Goal: Information Seeking & Learning: Learn about a topic

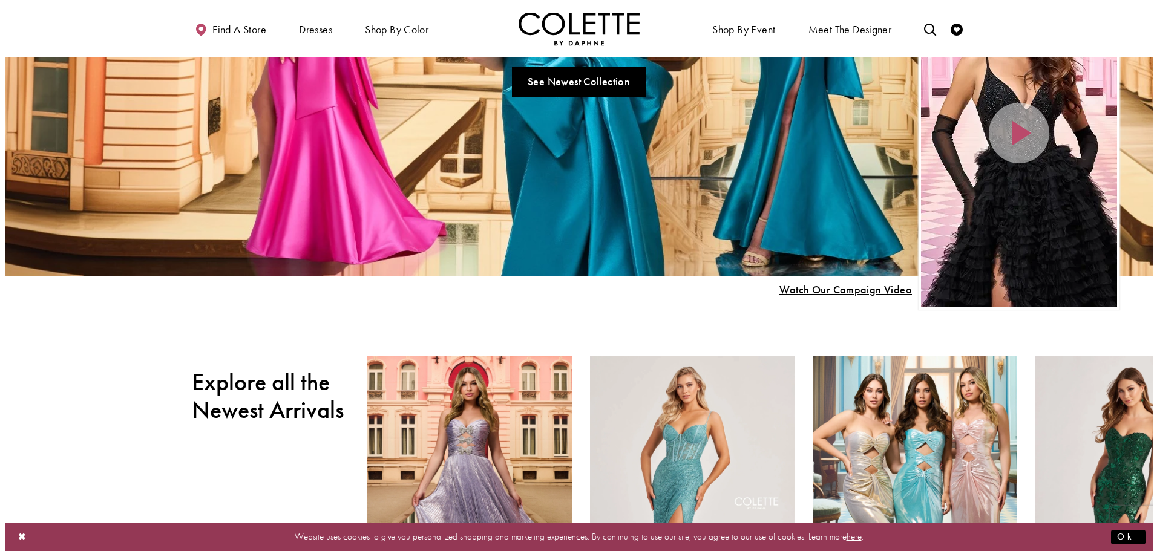
scroll to position [162, 0]
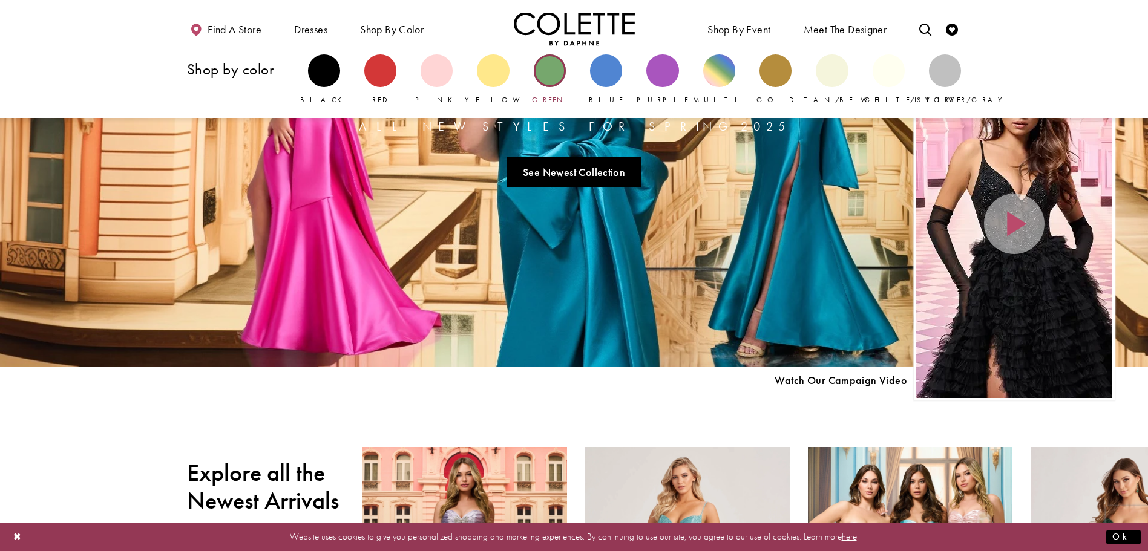
click at [551, 73] on div "Primary block" at bounding box center [550, 70] width 32 height 32
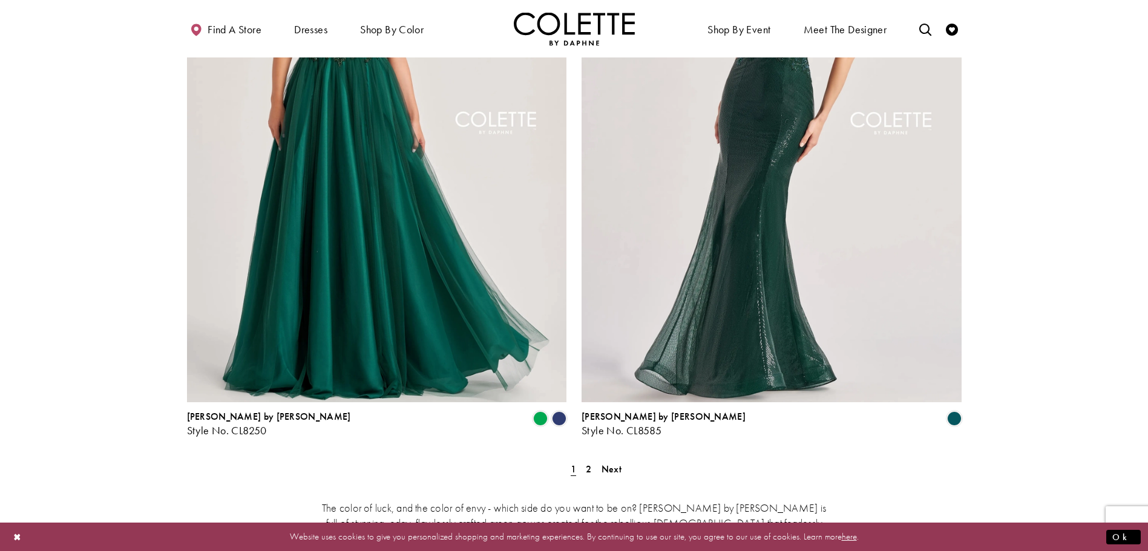
scroll to position [2098, 0]
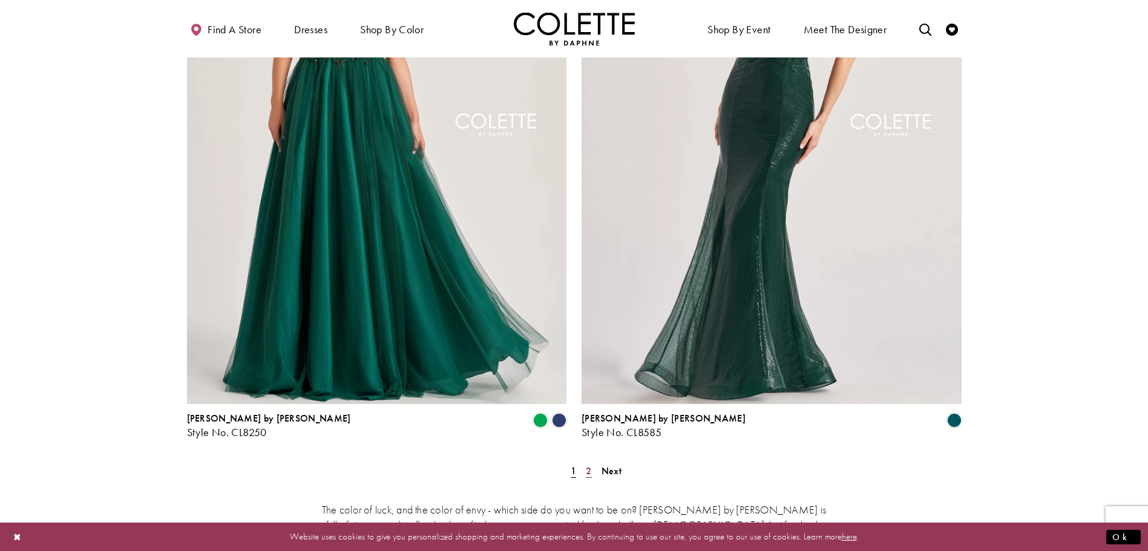
click at [590, 465] on span "2" at bounding box center [588, 471] width 5 height 13
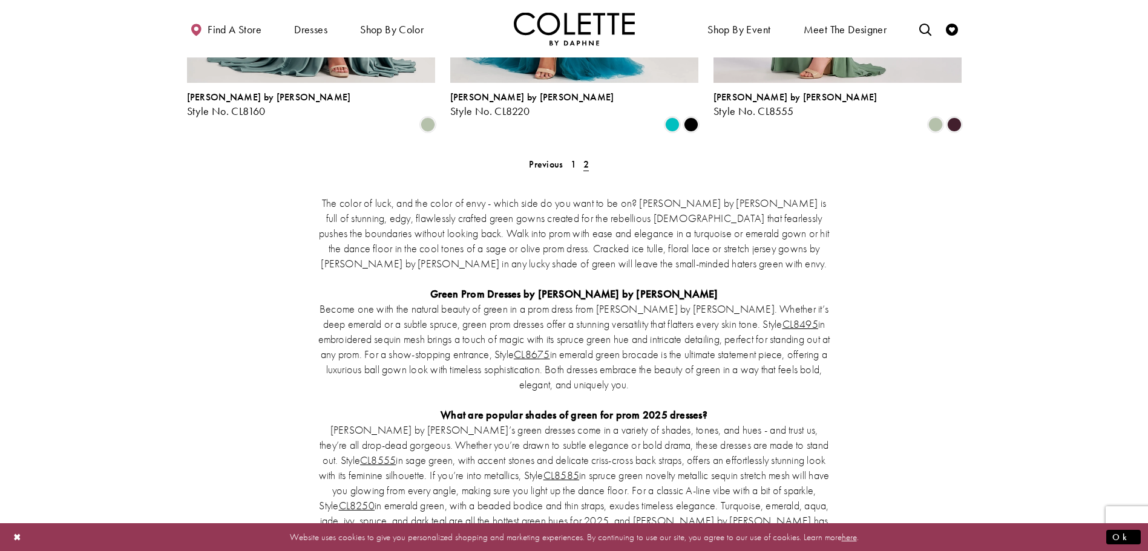
scroll to position [322, 0]
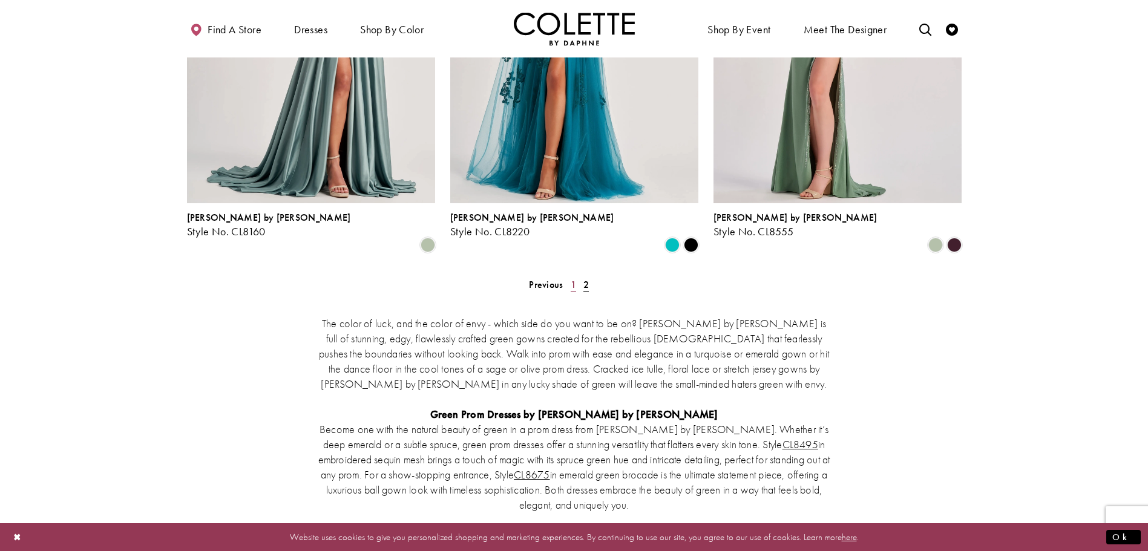
click at [571, 278] on span "1" at bounding box center [573, 284] width 5 height 13
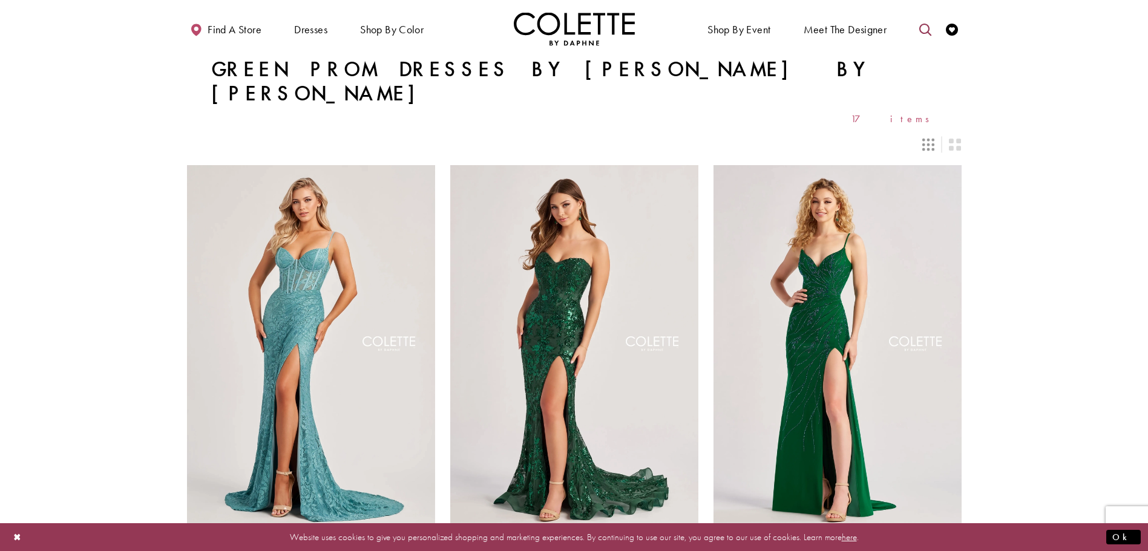
click at [921, 30] on icon "Toggle search" at bounding box center [925, 30] width 12 height 12
click at [822, 28] on input "Search" at bounding box center [864, 30] width 146 height 18
type input "*"
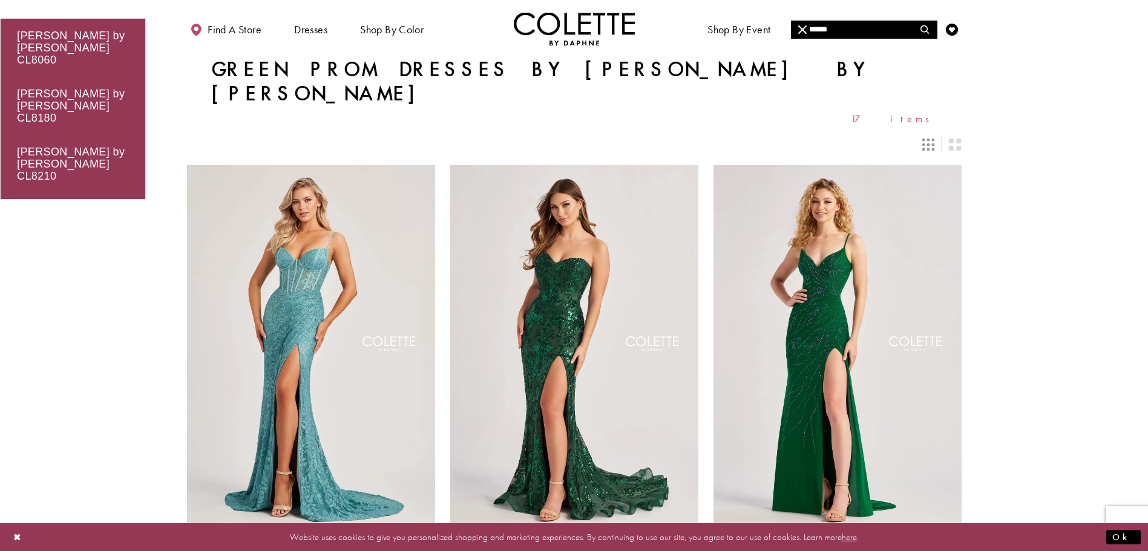
type input "******"
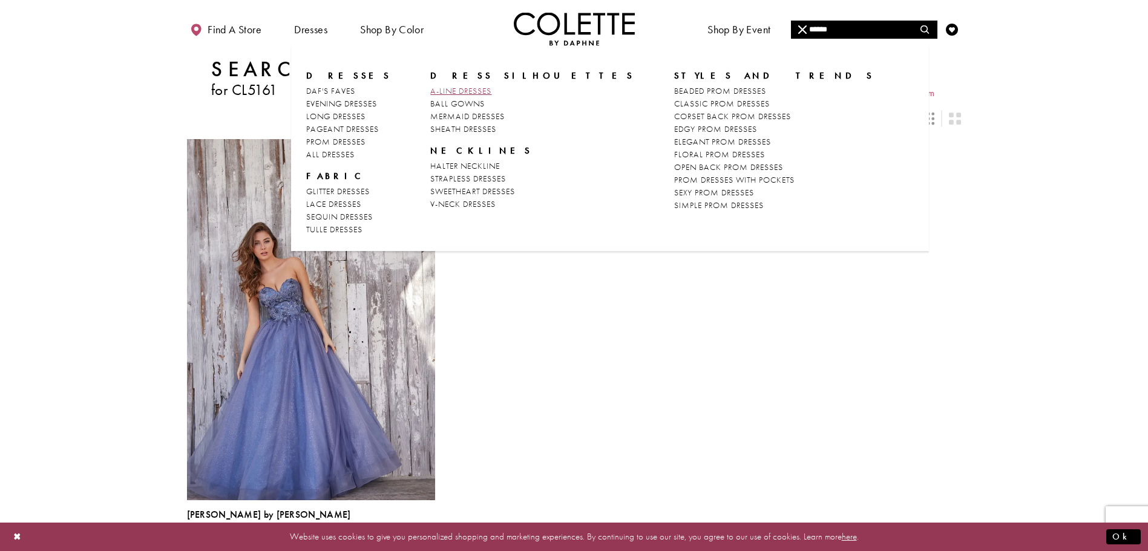
click at [473, 91] on span "A-LINE DRESSES" at bounding box center [460, 90] width 61 height 11
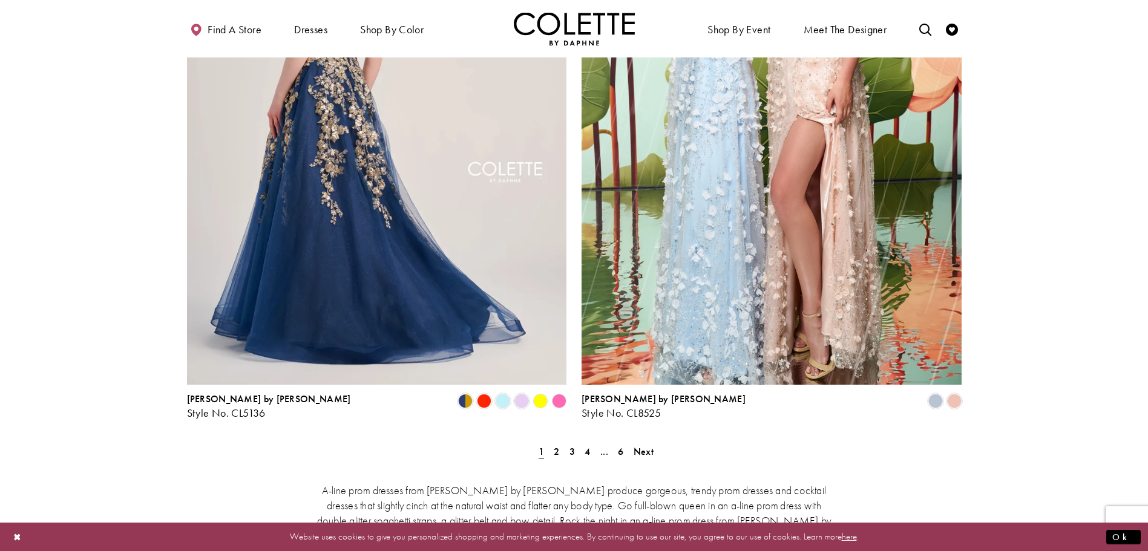
scroll to position [2098, 0]
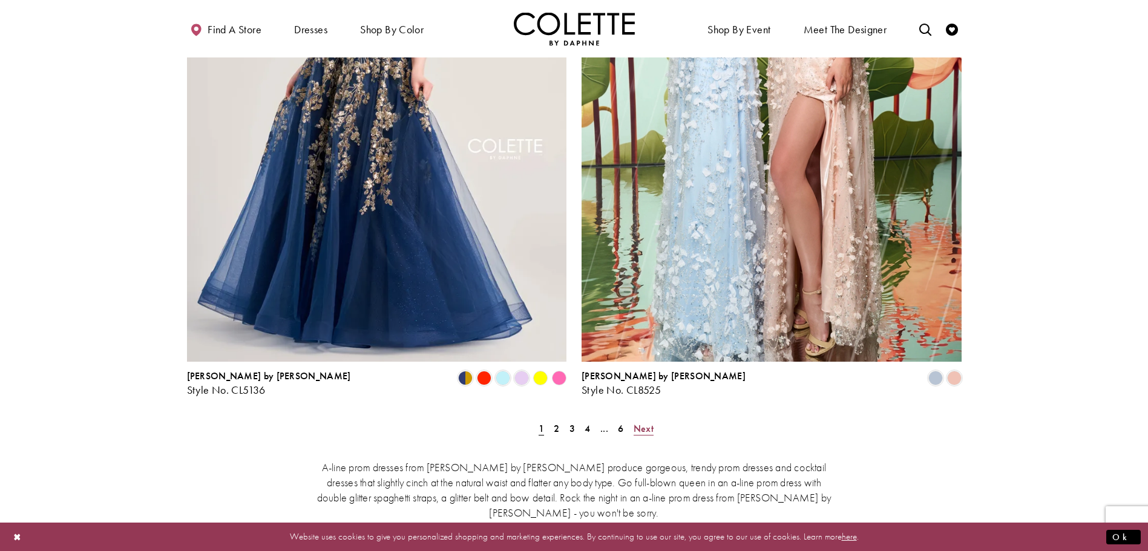
click at [641, 422] on span "Next" at bounding box center [643, 428] width 20 height 13
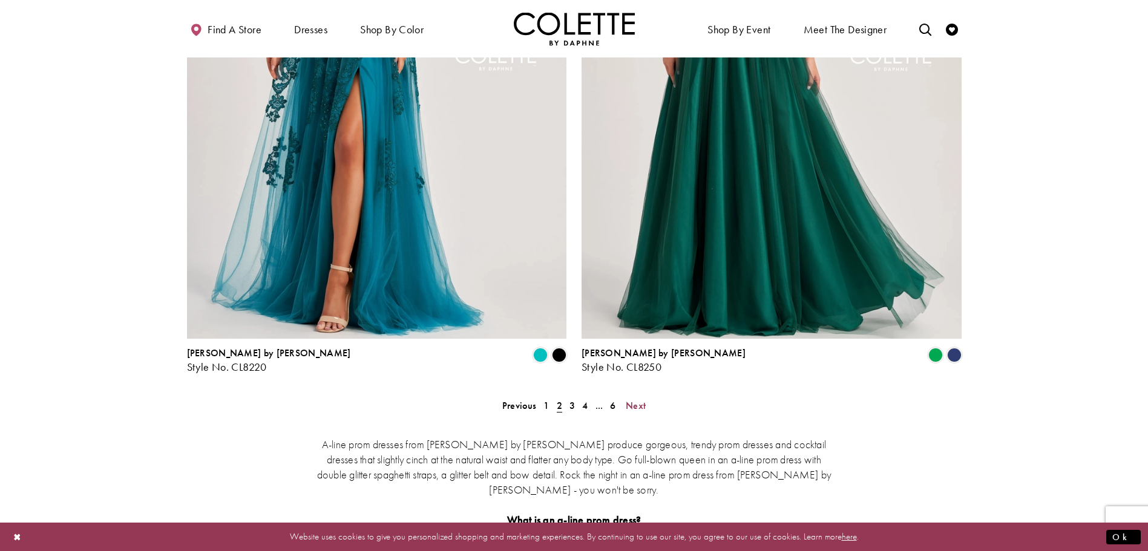
scroll to position [2162, 0]
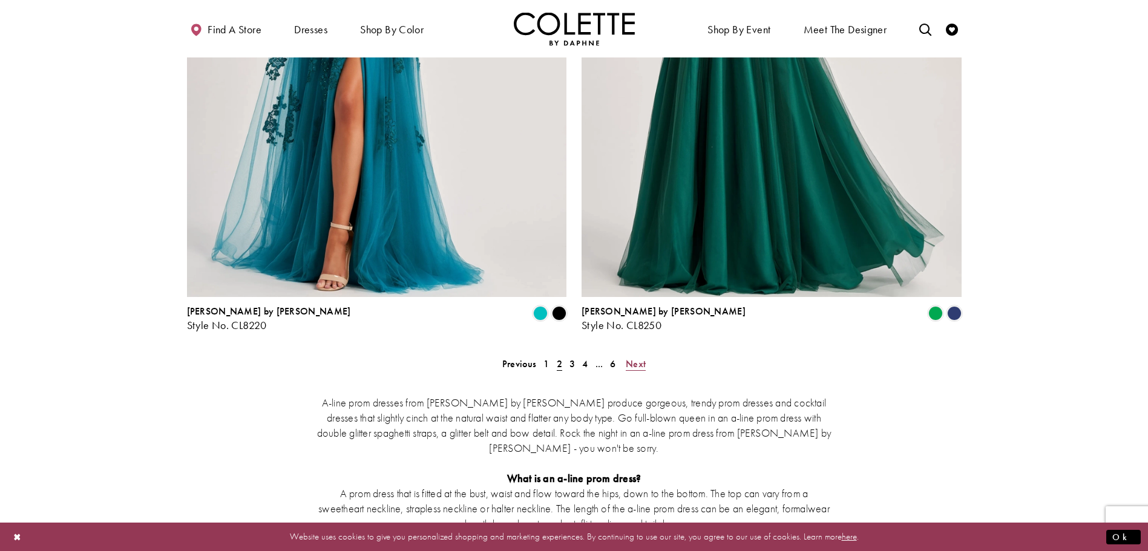
click at [639, 358] on span "Next" at bounding box center [636, 364] width 20 height 13
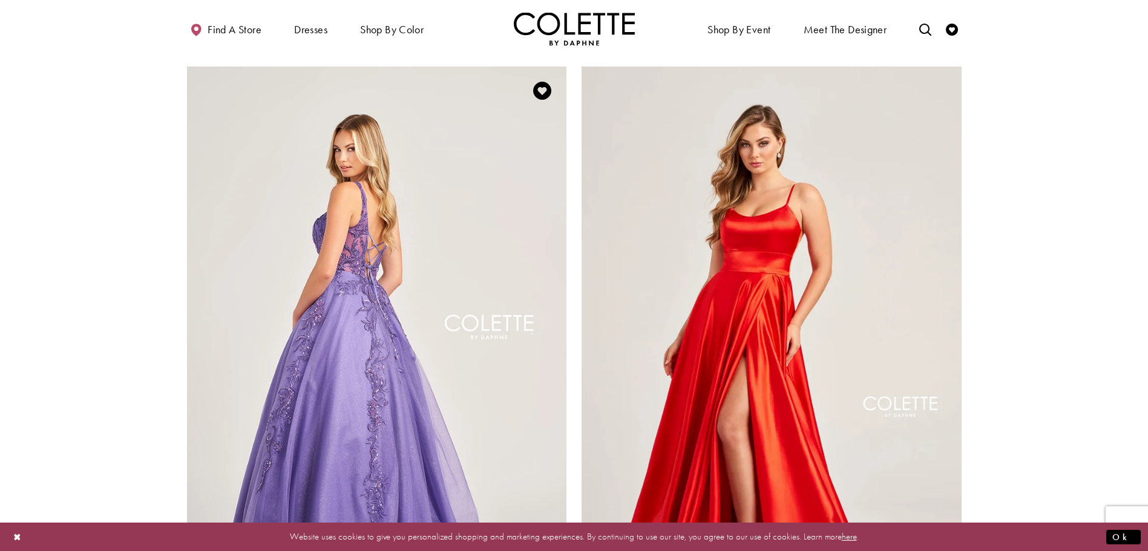
scroll to position [2001, 0]
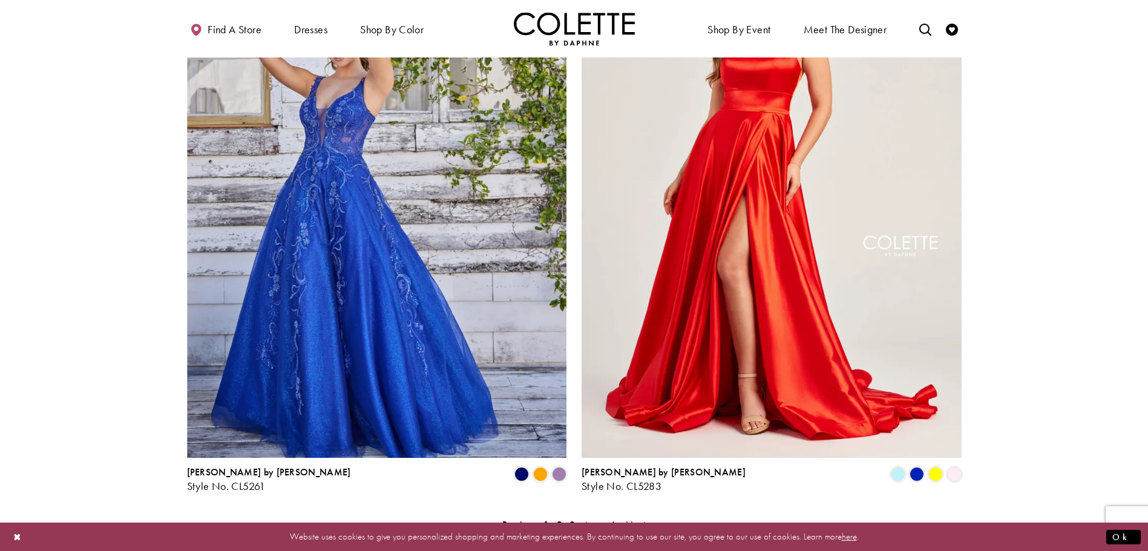
click at [643, 519] on span "Next" at bounding box center [636, 525] width 20 height 13
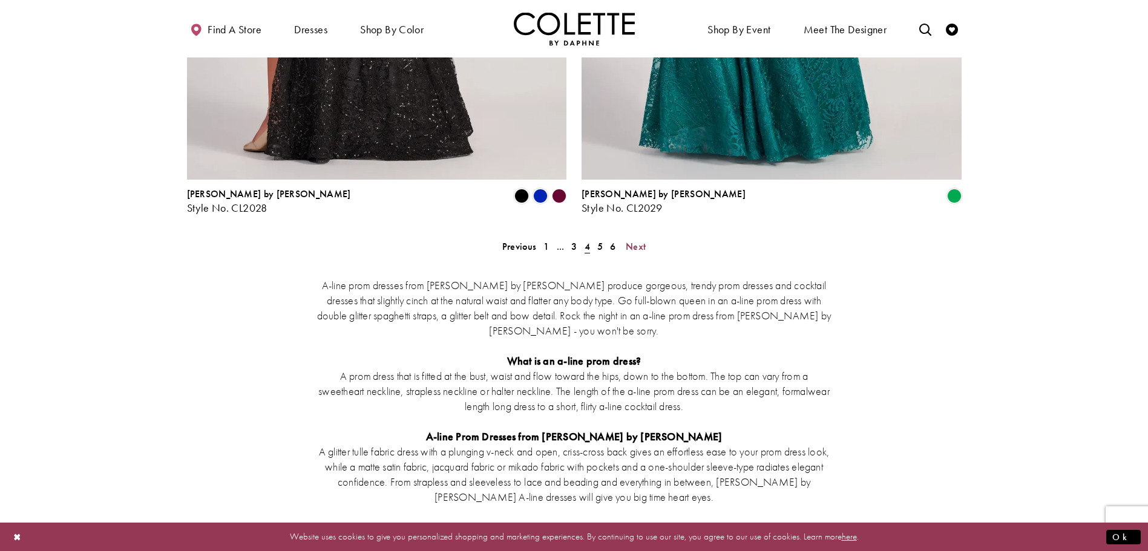
scroll to position [2325, 0]
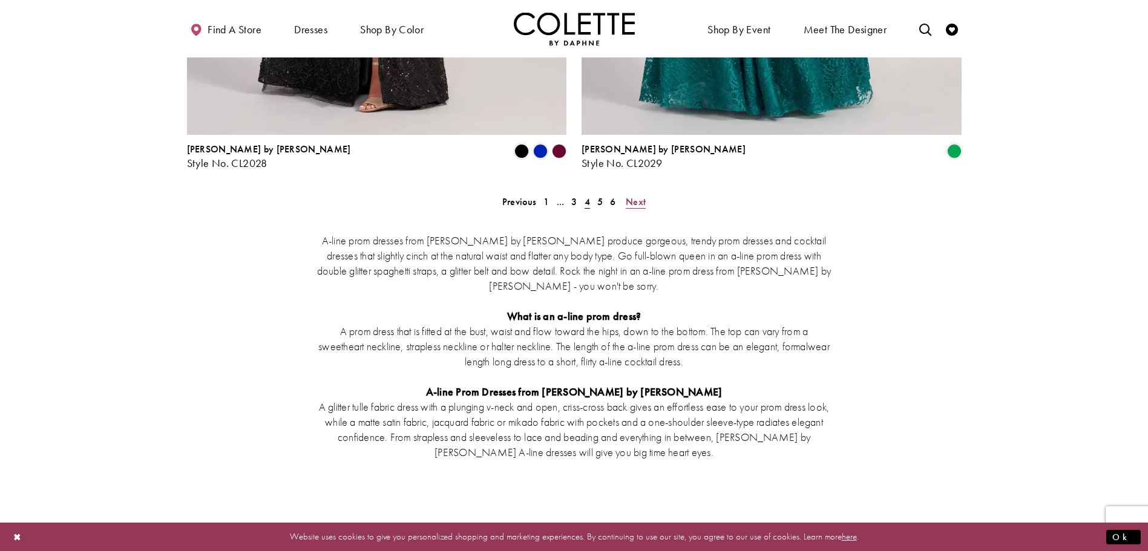
click at [638, 195] on span "Next" at bounding box center [636, 201] width 20 height 13
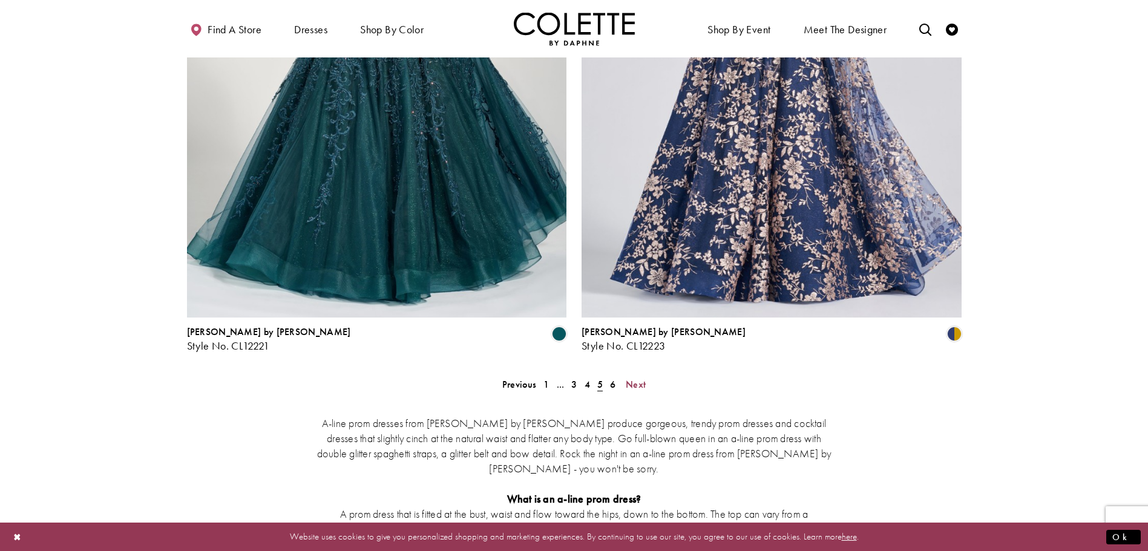
scroll to position [2162, 0]
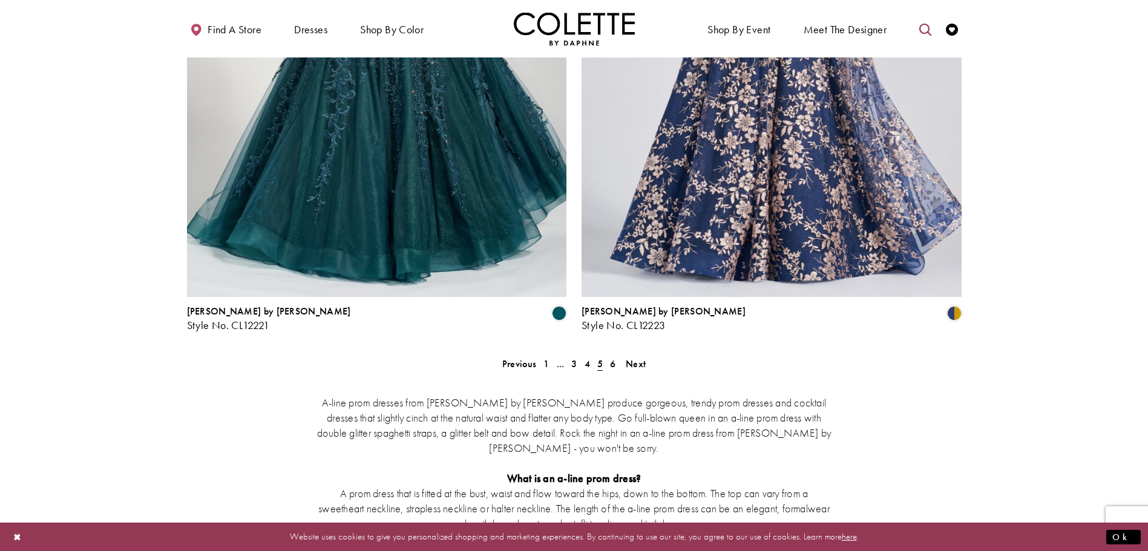
click at [928, 34] on icon "Toggle search" at bounding box center [925, 30] width 12 height 12
click at [852, 31] on input "Search" at bounding box center [864, 30] width 146 height 18
type input "******"
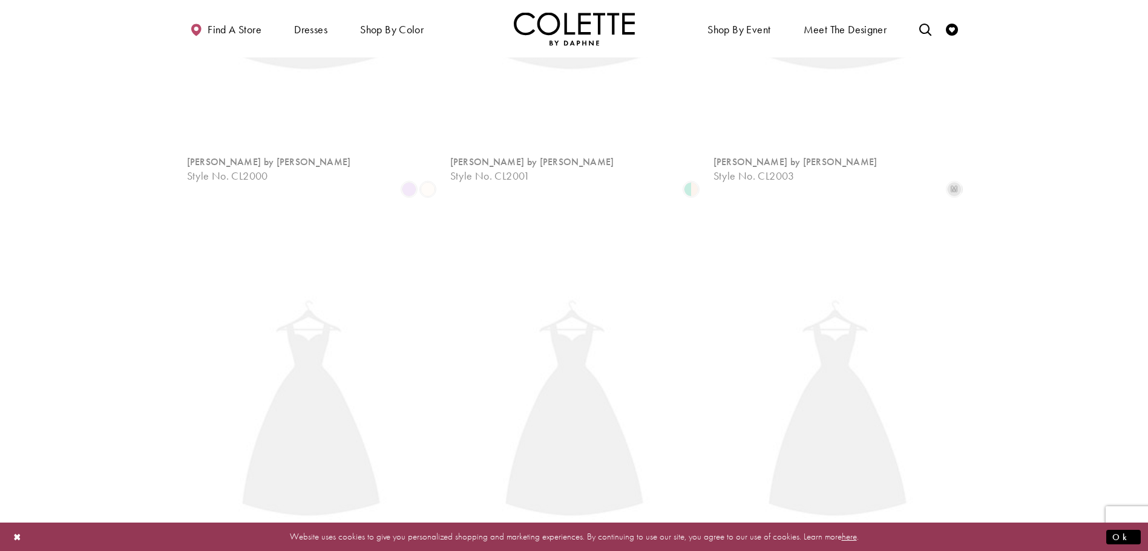
scroll to position [65, 0]
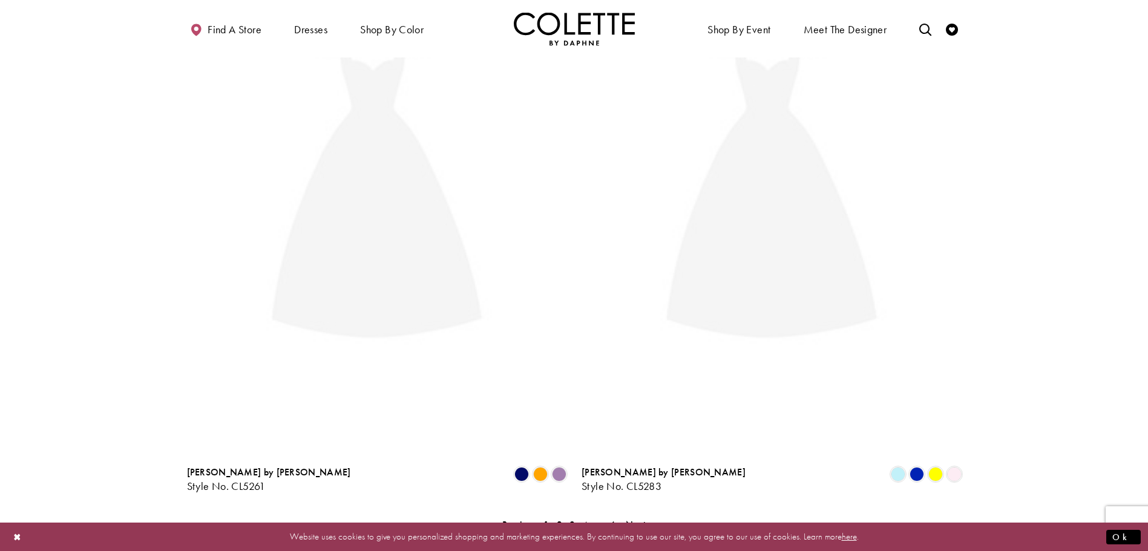
scroll to position [65, 0]
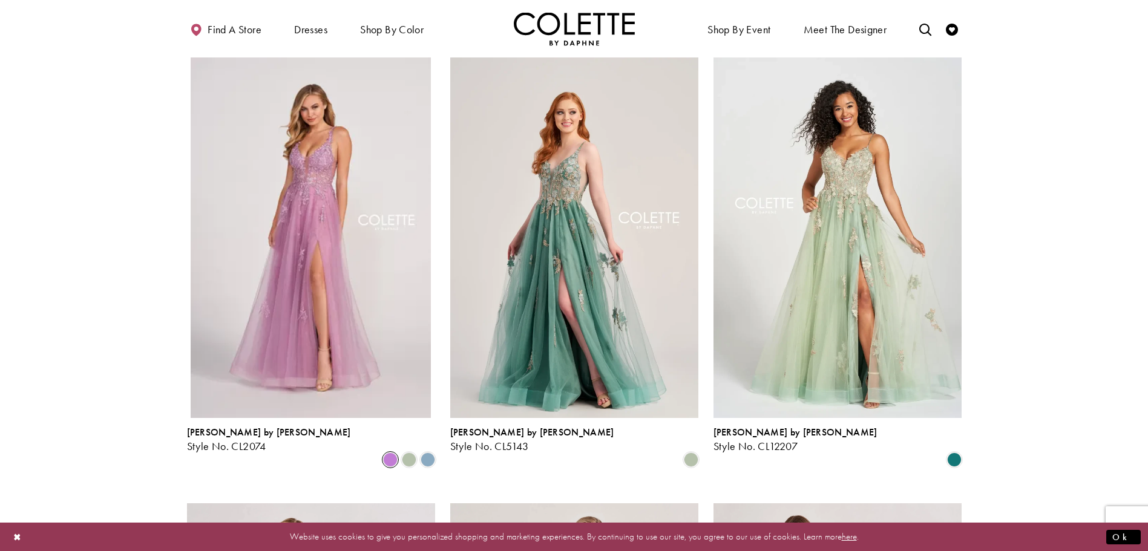
click at [570, 30] on img "Visit Home Page" at bounding box center [574, 28] width 121 height 33
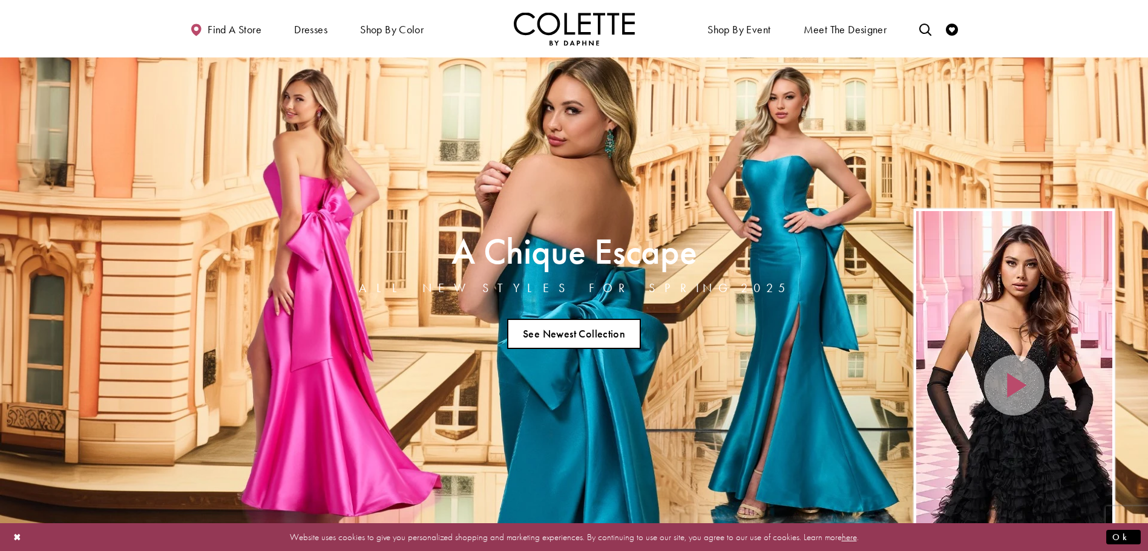
click at [618, 329] on link "See Newest Collection" at bounding box center [574, 334] width 134 height 30
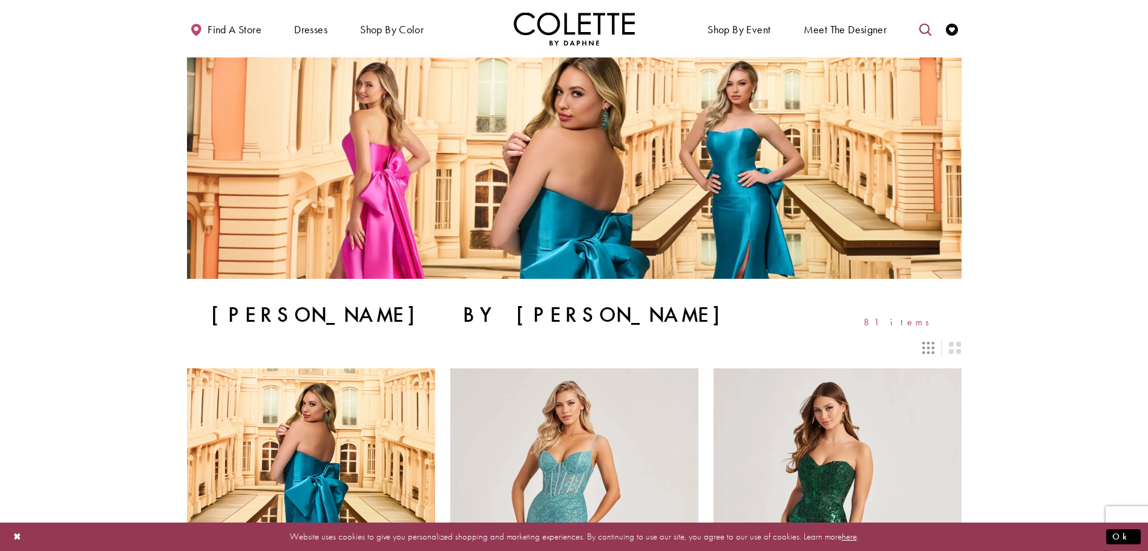
click at [926, 28] on icon "Toggle search" at bounding box center [925, 30] width 12 height 12
click at [856, 30] on input "Search" at bounding box center [864, 30] width 146 height 18
type input "*"
type input "****"
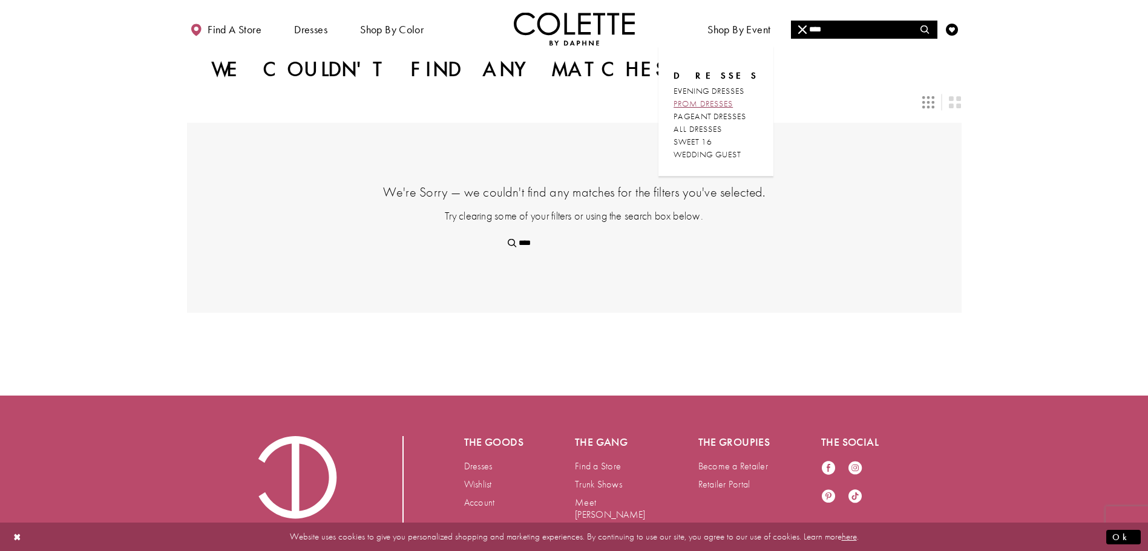
click at [733, 105] on span "PROM DRESSES" at bounding box center [702, 103] width 59 height 11
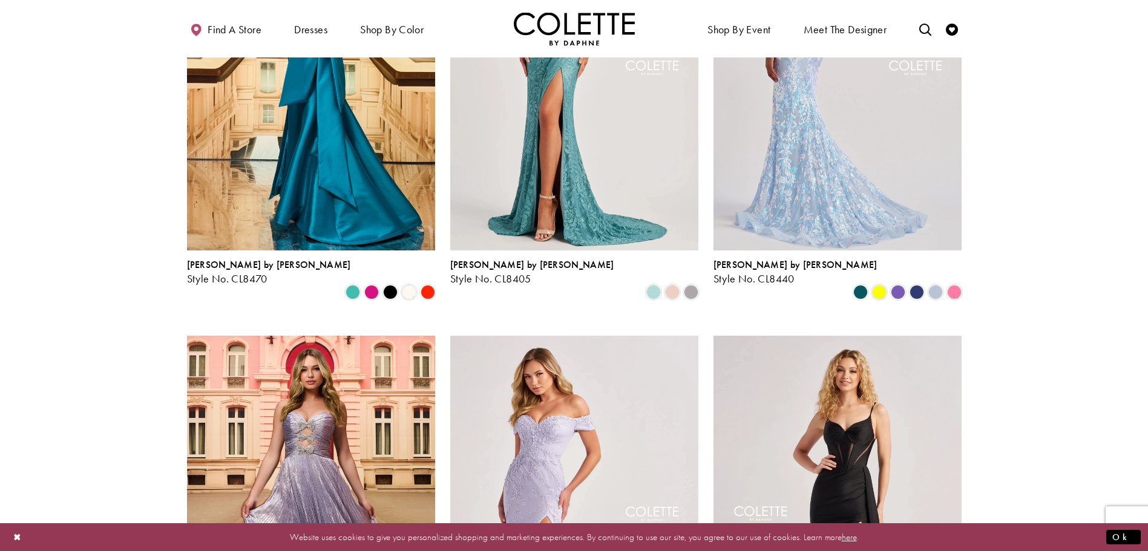
scroll to position [484, 0]
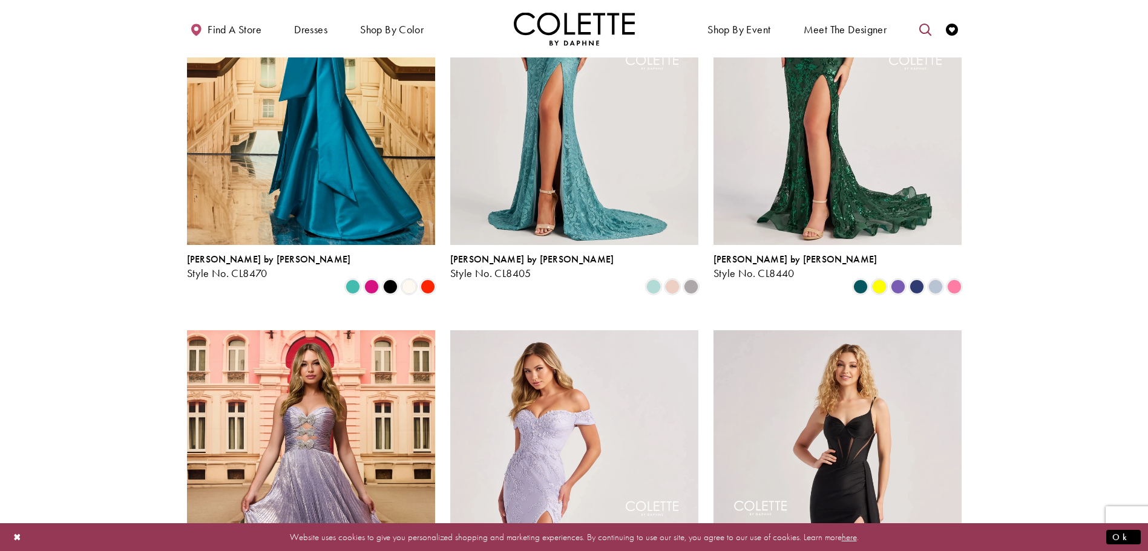
click at [921, 28] on icon "Toggle search" at bounding box center [925, 30] width 12 height 12
click at [830, 32] on input "Search" at bounding box center [864, 30] width 146 height 18
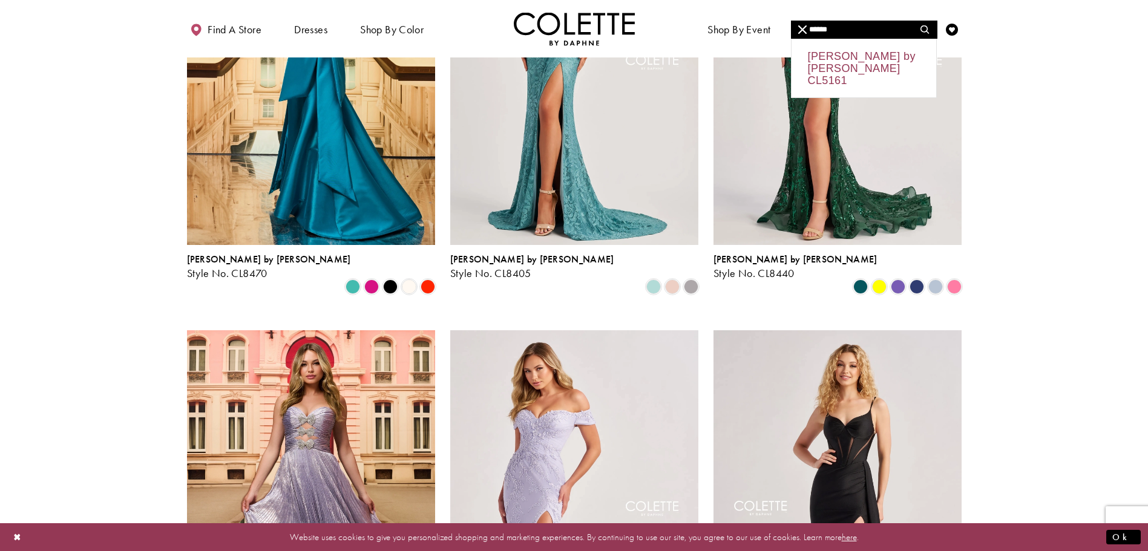
click at [831, 67] on div "[PERSON_NAME] by [PERSON_NAME] CL5161" at bounding box center [863, 68] width 145 height 58
type input "**********"
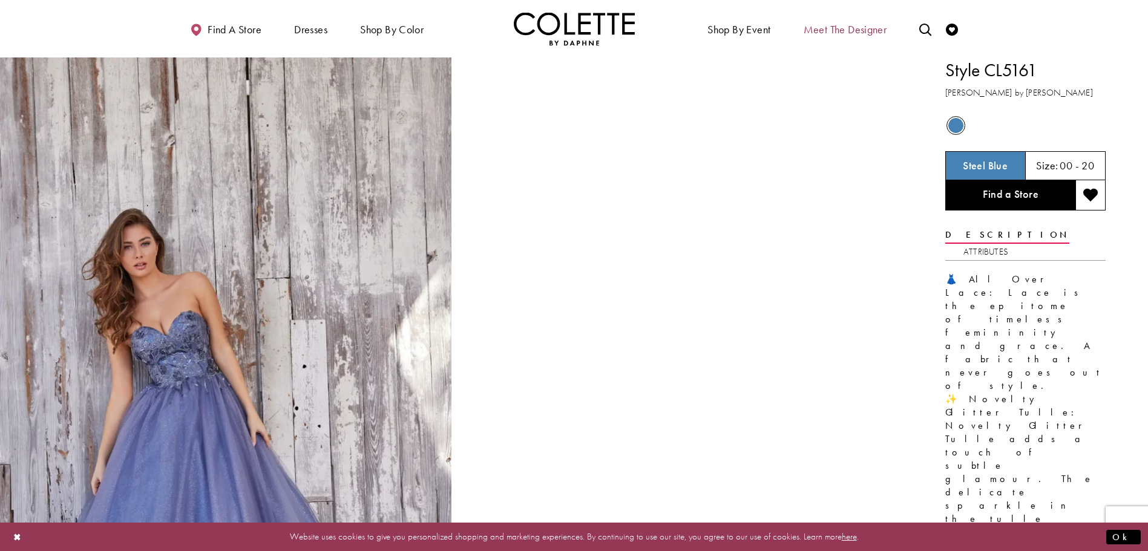
click at [837, 28] on span "Meet the designer" at bounding box center [844, 30] width 83 height 12
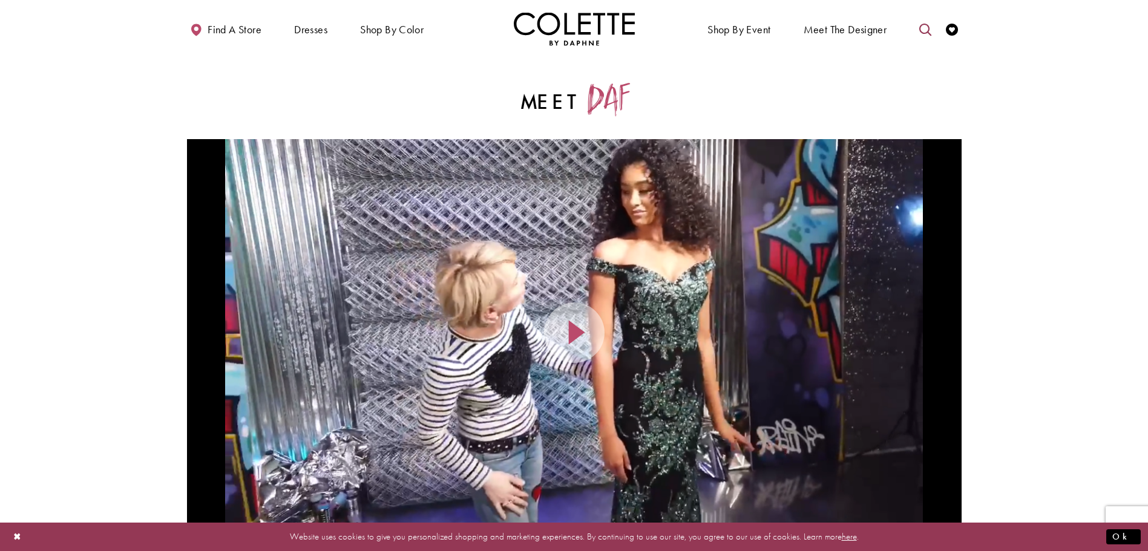
click at [926, 33] on icon "Toggle search" at bounding box center [925, 30] width 12 height 12
click at [847, 34] on input "Search" at bounding box center [864, 30] width 146 height 18
type input "*"
click at [571, 345] on span "Video Player" at bounding box center [577, 333] width 24 height 24
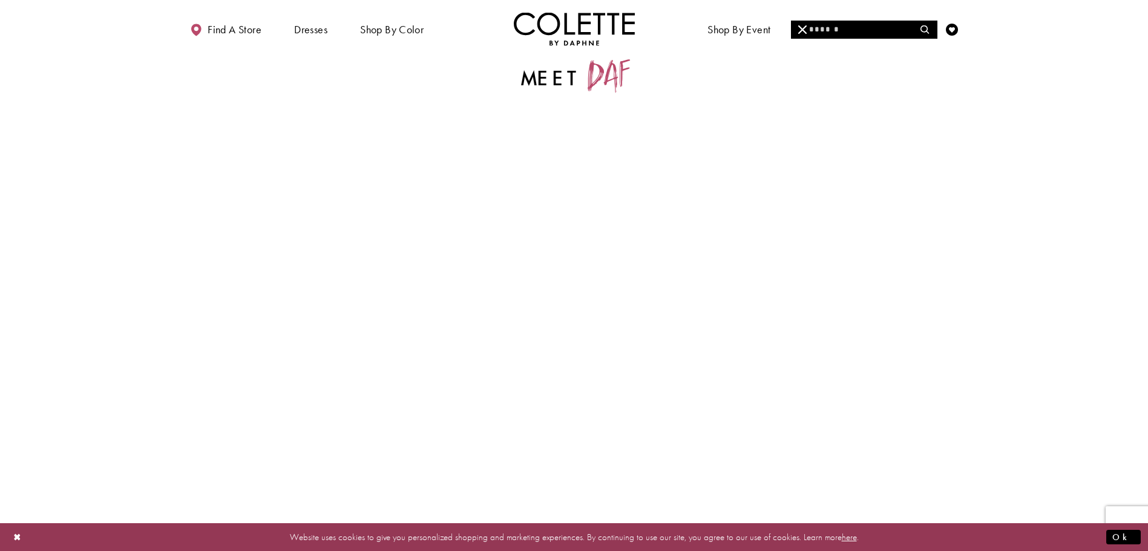
click at [547, 455] on div "Content Video #4f400fd7cc" at bounding box center [574, 308] width 774 height 387
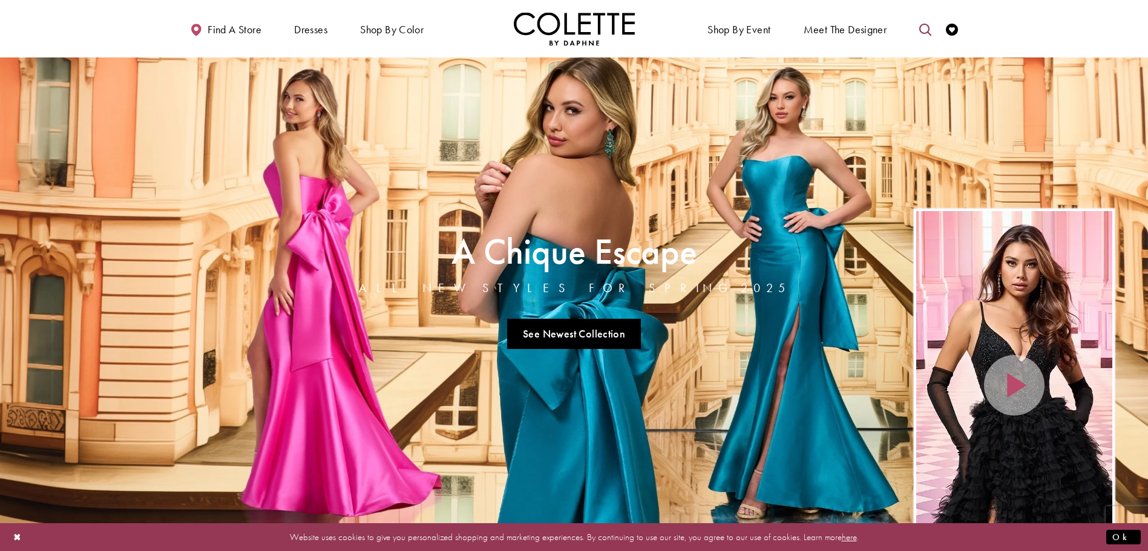
click at [918, 34] on link "Toggle search" at bounding box center [925, 28] width 18 height 33
click at [859, 31] on input "Search" at bounding box center [864, 30] width 146 height 18
type input "******"
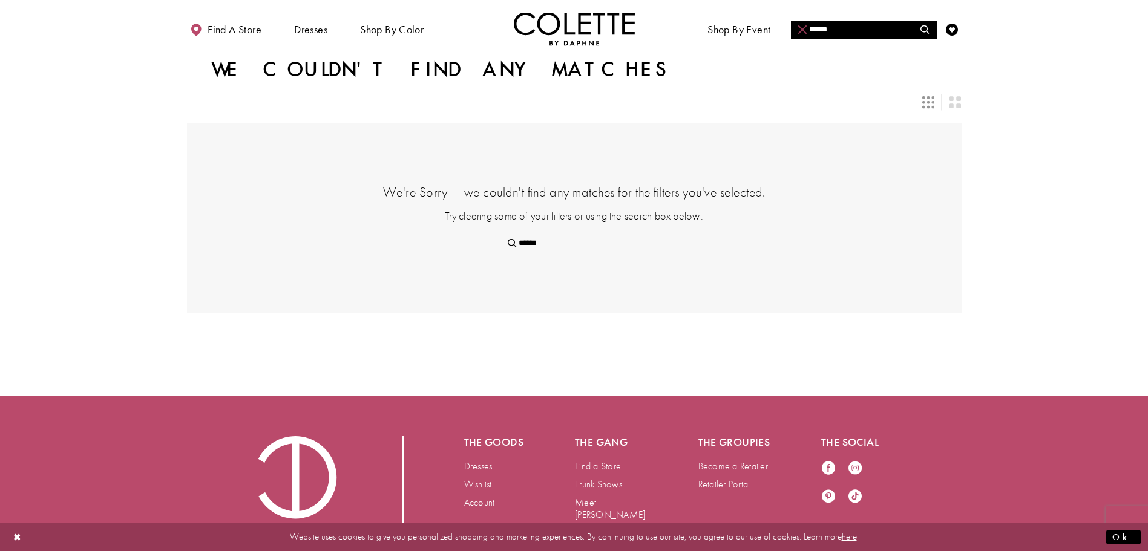
drag, startPoint x: 837, startPoint y: 31, endPoint x: 802, endPoint y: 30, distance: 34.5
click at [802, 30] on div "******" at bounding box center [864, 30] width 146 height 18
type input "*"
type input "**"
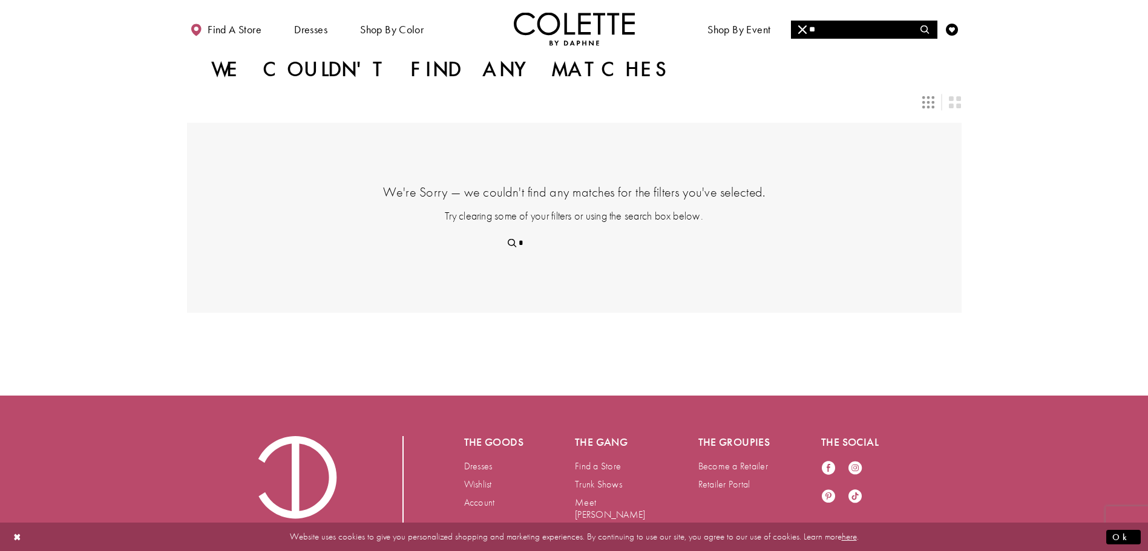
type input "**"
type input "***"
type input "*****"
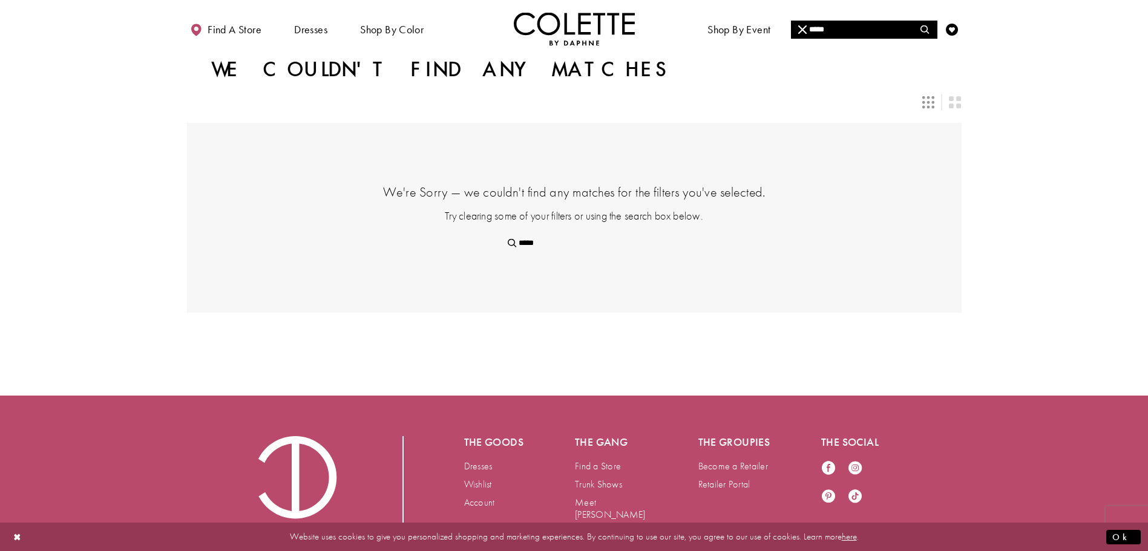
type input "*****"
click at [802, 31] on icon "Close Search" at bounding box center [802, 29] width 8 height 8
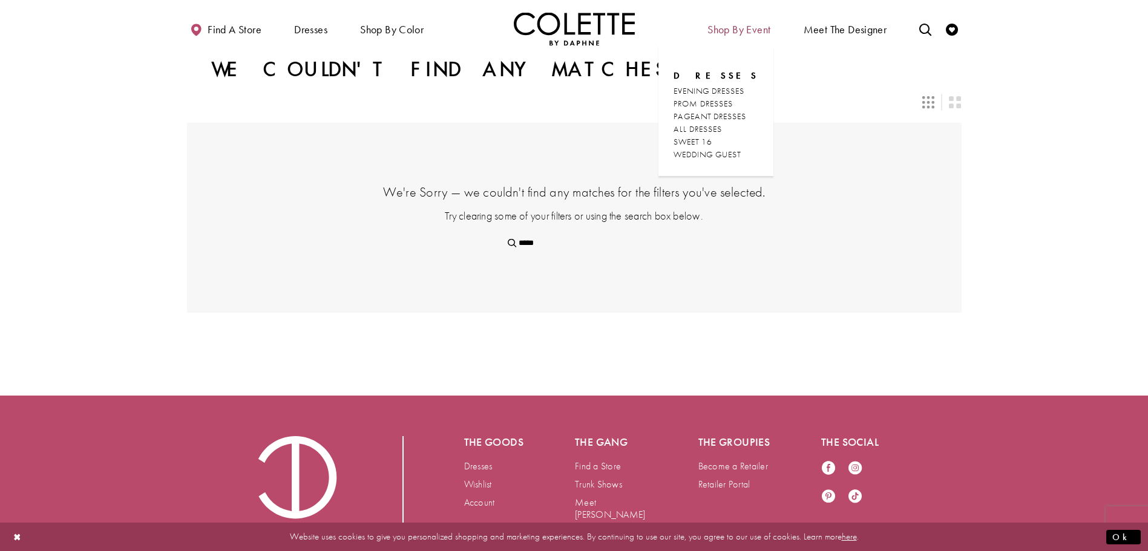
click at [747, 36] on span "Shop By Event" at bounding box center [738, 28] width 69 height 33
click at [721, 128] on span "ALL DRESSES" at bounding box center [697, 128] width 48 height 11
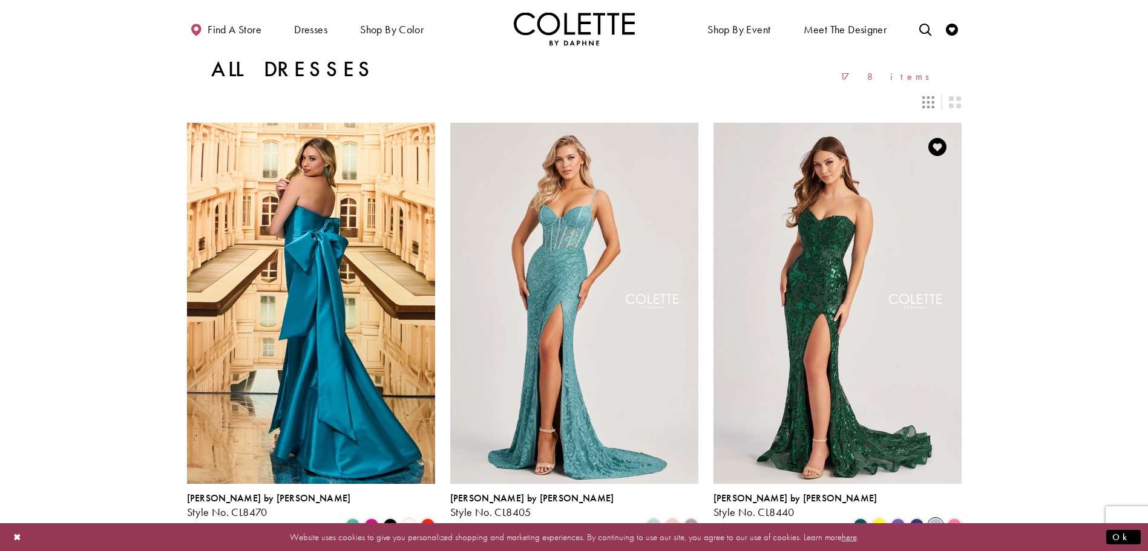
click at [935, 519] on span "Product List" at bounding box center [935, 526] width 15 height 15
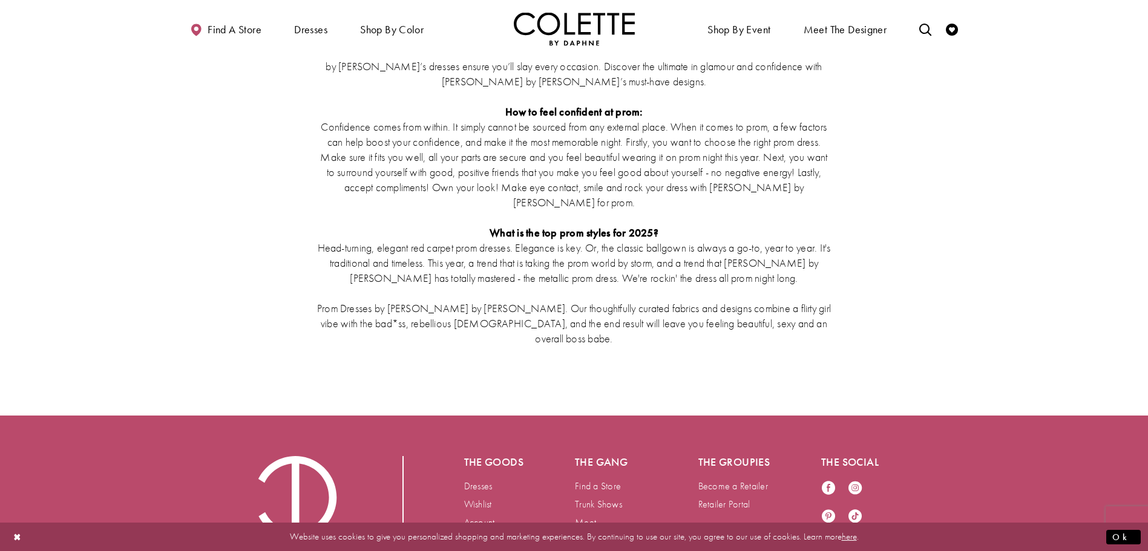
scroll to position [2602, 0]
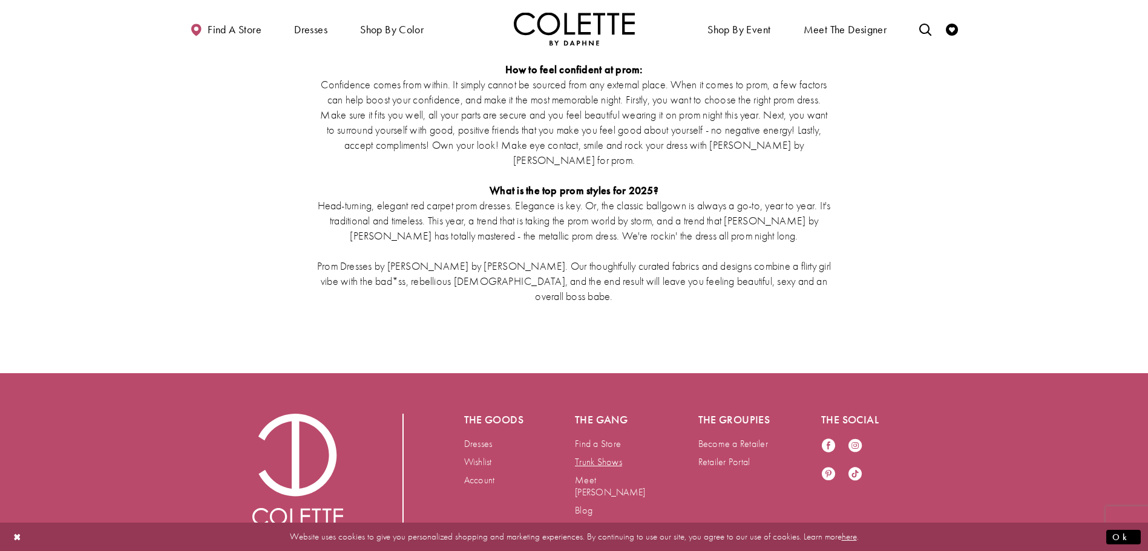
click at [605, 456] on link "Trunk Shows" at bounding box center [598, 462] width 47 height 13
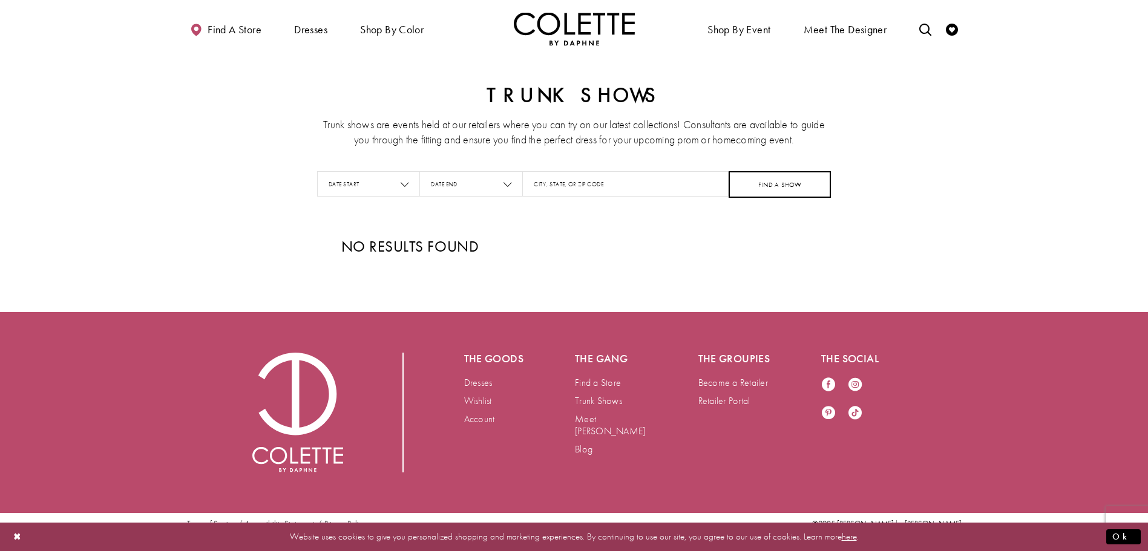
click at [771, 178] on button "FIND A SHOW" at bounding box center [779, 184] width 103 height 27
click at [586, 186] on input "City, State, or ZIP Code" at bounding box center [625, 183] width 206 height 25
click at [759, 186] on button "FIND A SHOW" at bounding box center [779, 184] width 103 height 27
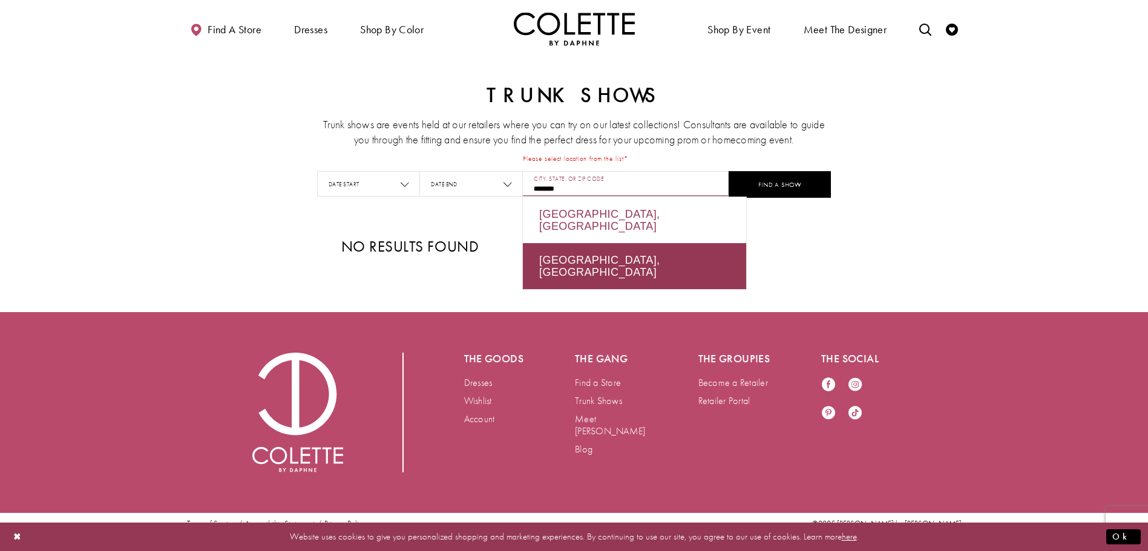
click at [626, 213] on div "Manitoba, Canada" at bounding box center [634, 220] width 223 height 46
type input "**********"
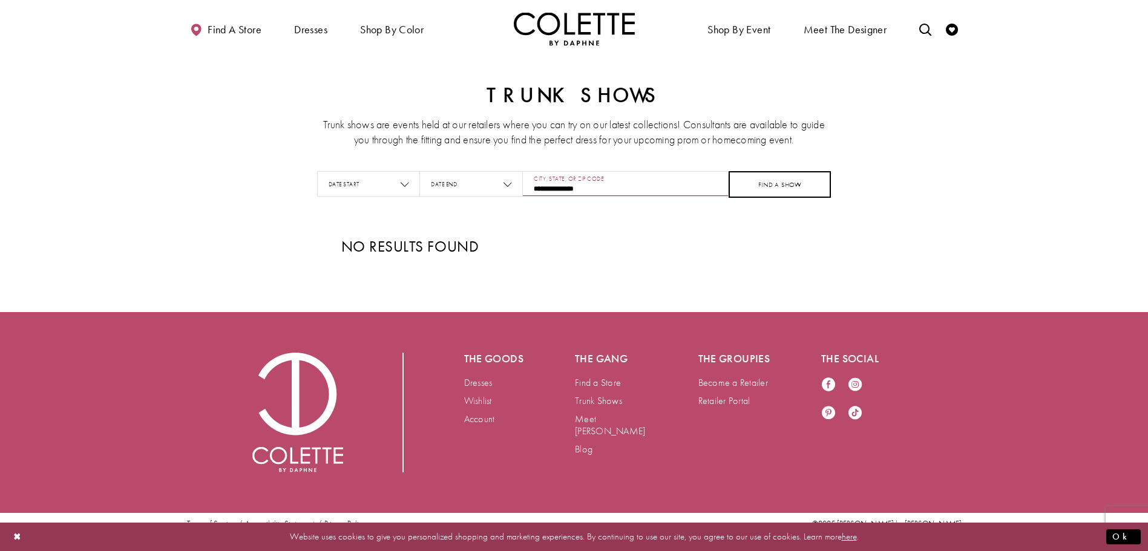
click at [756, 178] on button "FIND A SHOW" at bounding box center [779, 184] width 103 height 27
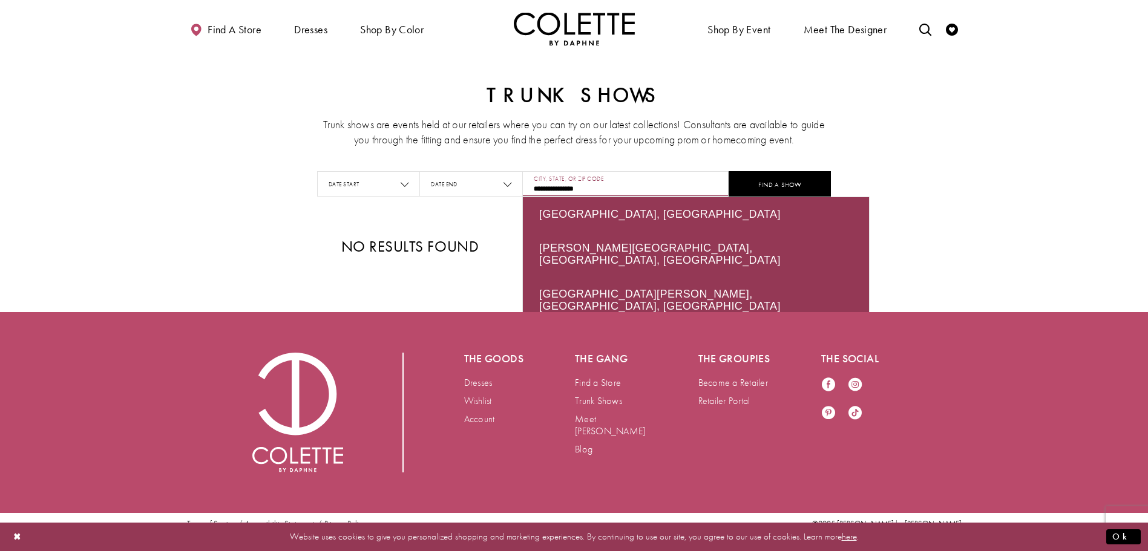
drag, startPoint x: 601, startPoint y: 191, endPoint x: 536, endPoint y: 188, distance: 65.4
click at [536, 188] on input "**********" at bounding box center [625, 183] width 206 height 25
click at [491, 214] on div "**********" at bounding box center [574, 161] width 1148 height 209
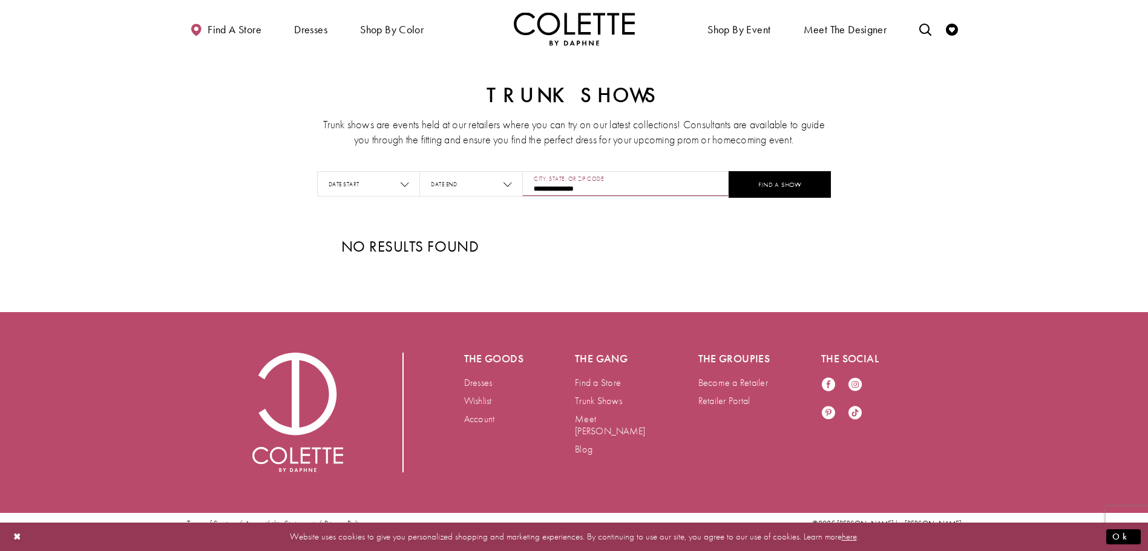
click at [407, 189] on span "Focus on Date Start" at bounding box center [405, 184] width 8 height 14
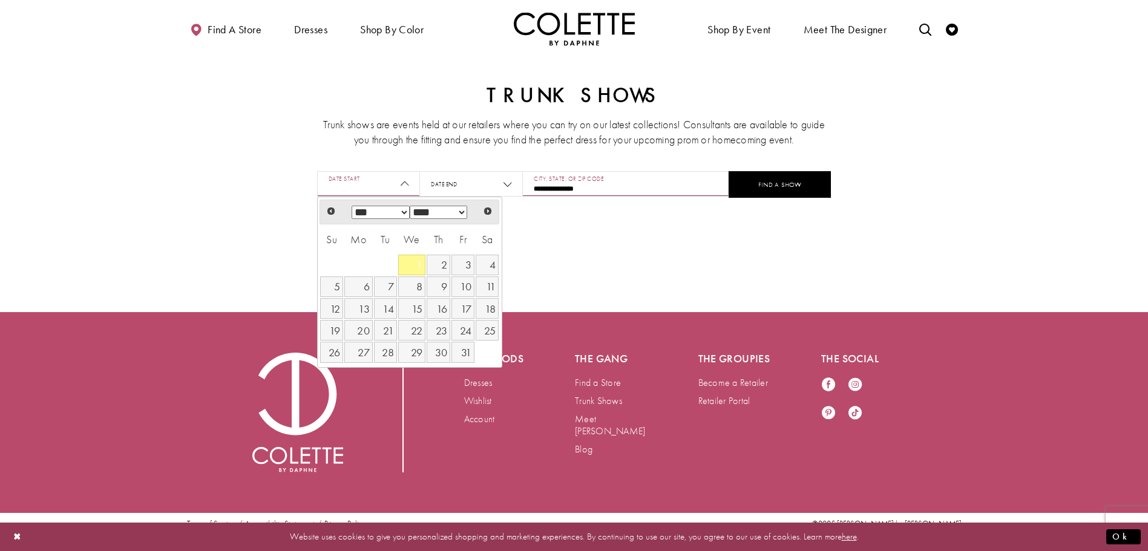
click at [407, 263] on link "1" at bounding box center [411, 265] width 27 height 21
type input "**********"
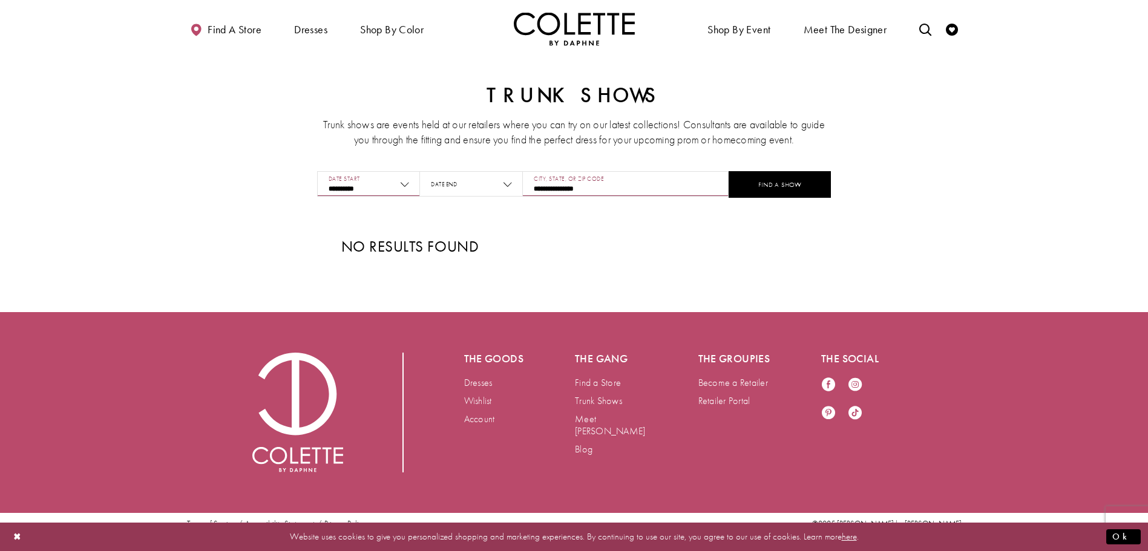
click at [505, 182] on icon "Focus on Date End" at bounding box center [507, 184] width 8 height 8
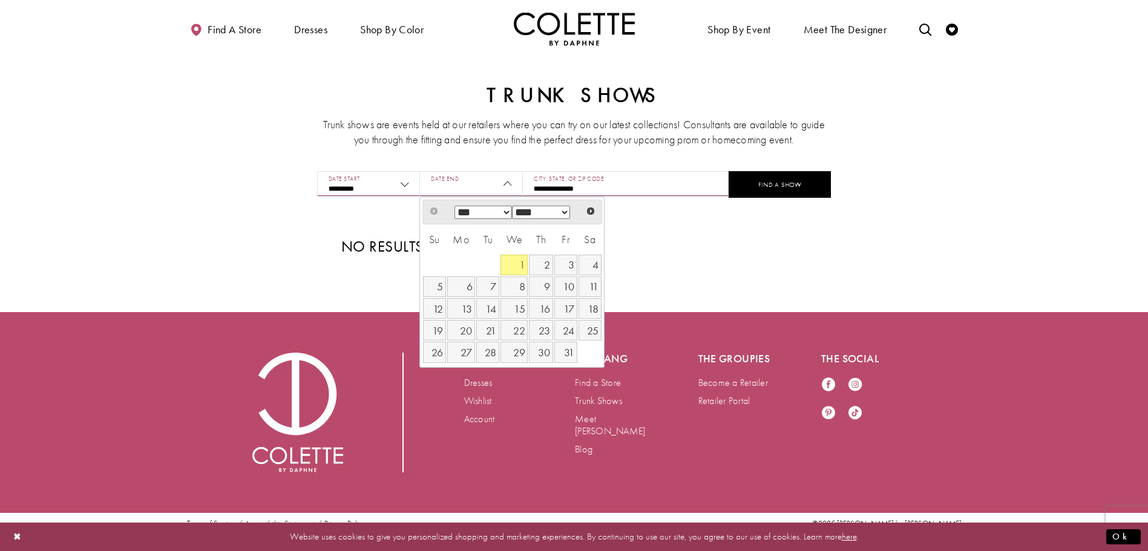
click at [508, 215] on select "*** *** ***" at bounding box center [482, 212] width 57 height 13
click at [776, 188] on button "FIND A SHOW" at bounding box center [779, 184] width 103 height 27
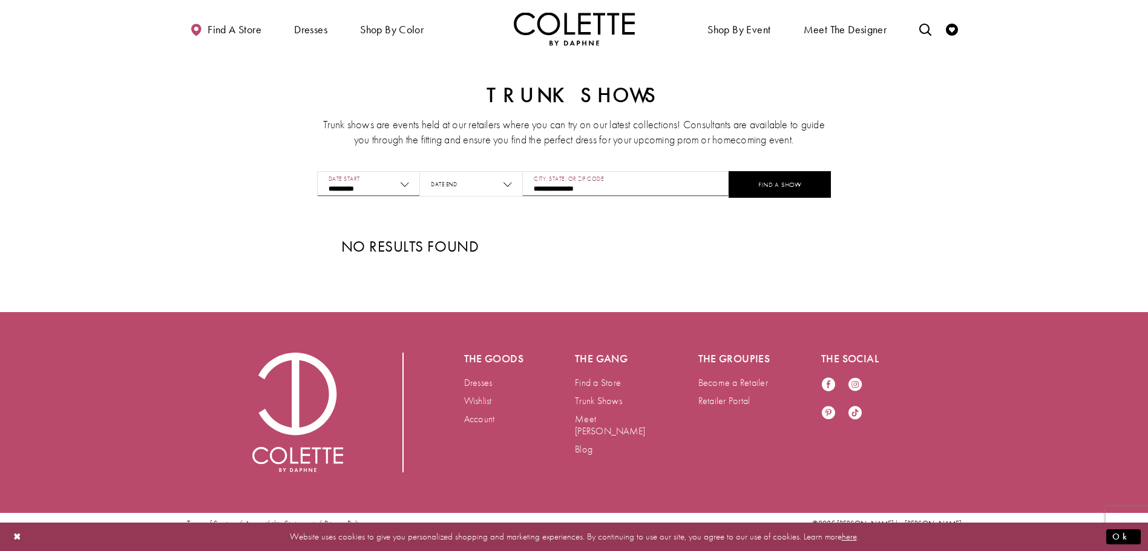
click at [506, 185] on icon "Focus on Date End" at bounding box center [507, 184] width 8 height 8
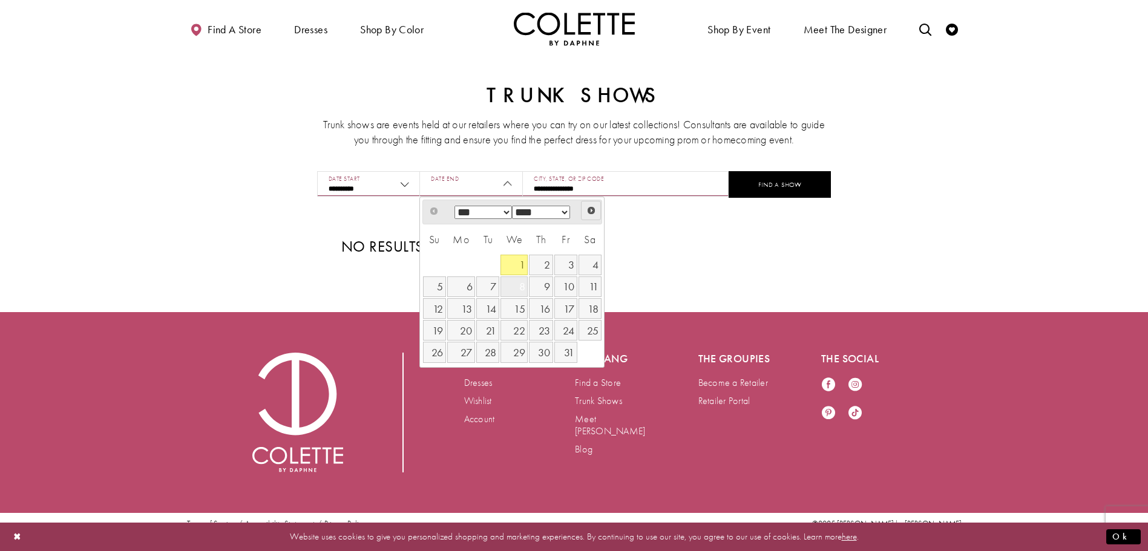
click at [590, 211] on span "Next" at bounding box center [591, 211] width 10 height 10
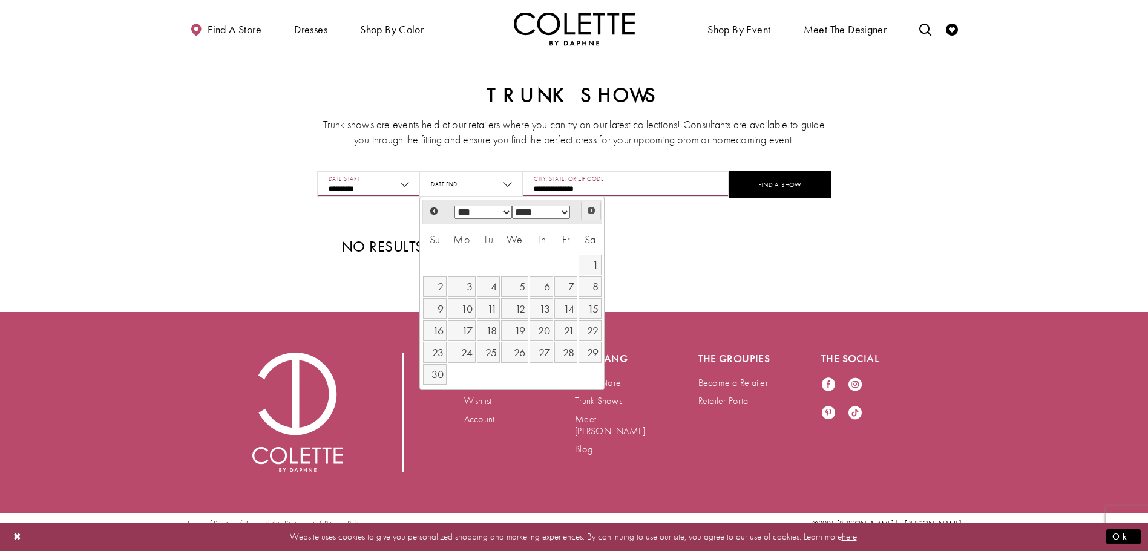
click at [590, 211] on span "Next" at bounding box center [591, 211] width 10 height 10
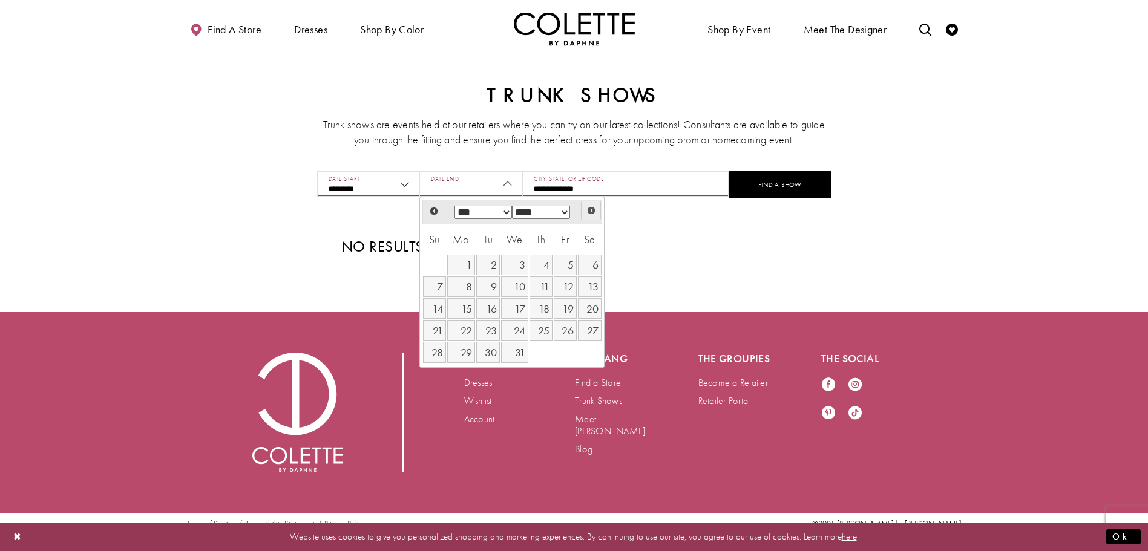
click at [590, 211] on span "Next" at bounding box center [591, 211] width 10 height 10
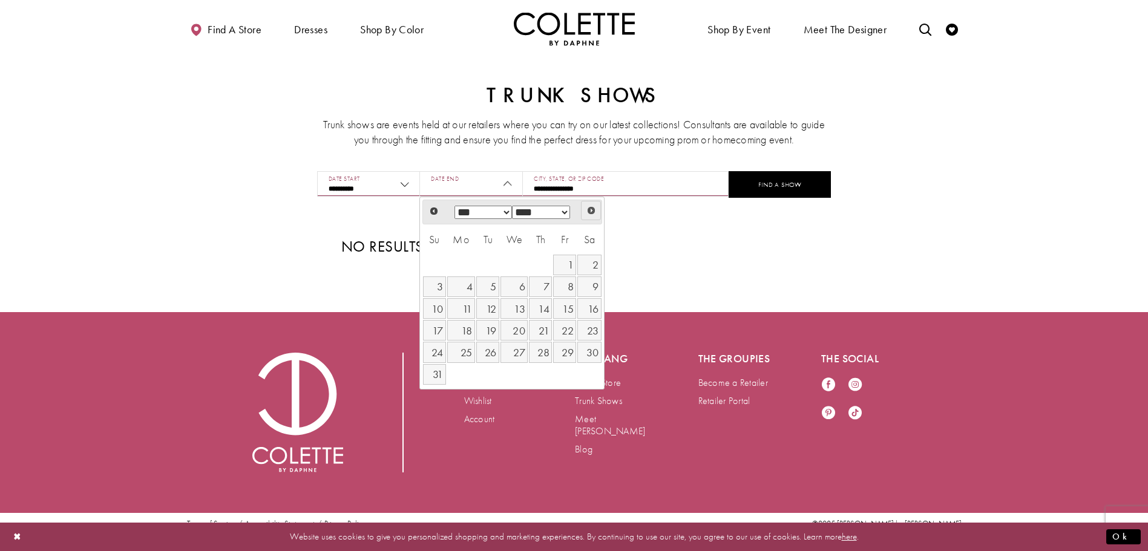
click at [590, 211] on span "Next" at bounding box center [591, 211] width 10 height 10
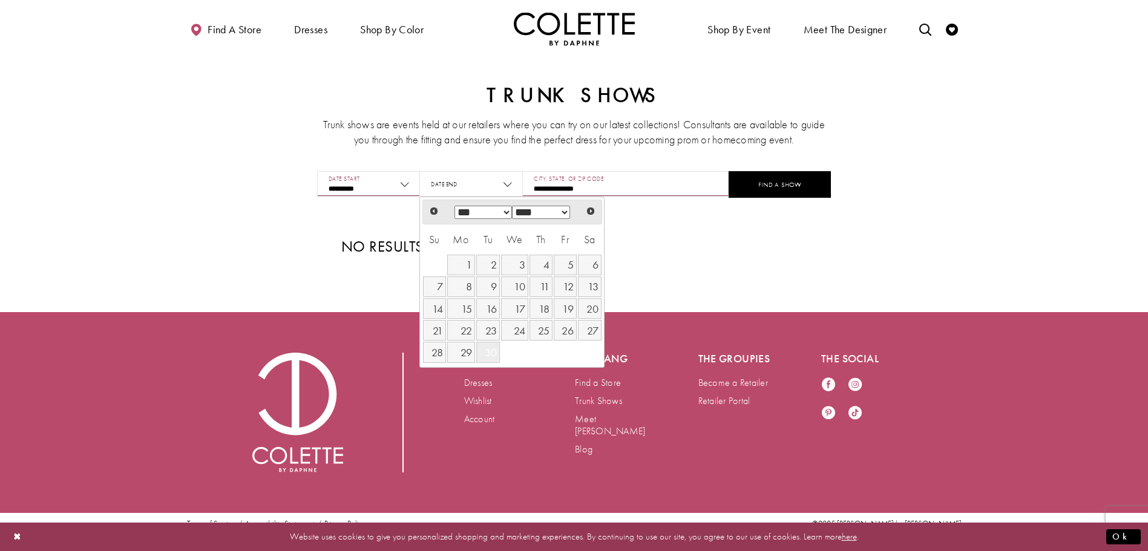
click at [485, 351] on link "30" at bounding box center [488, 352] width 24 height 21
type input "**********"
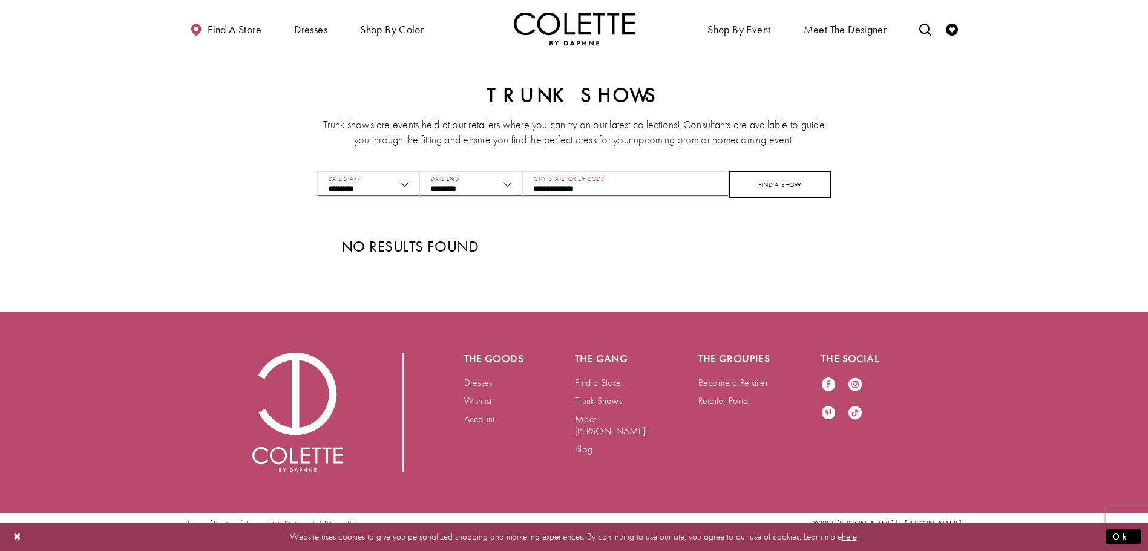
click at [767, 184] on button "FIND A SHOW" at bounding box center [779, 184] width 103 height 27
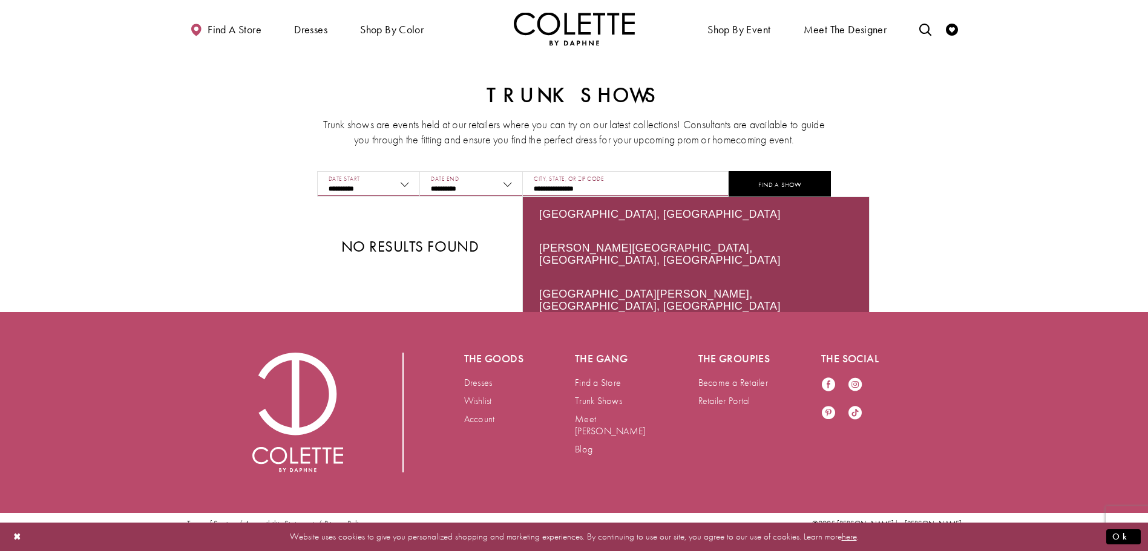
drag, startPoint x: 607, startPoint y: 186, endPoint x: 510, endPoint y: 187, distance: 97.4
click at [510, 187] on div "**********" at bounding box center [574, 184] width 514 height 27
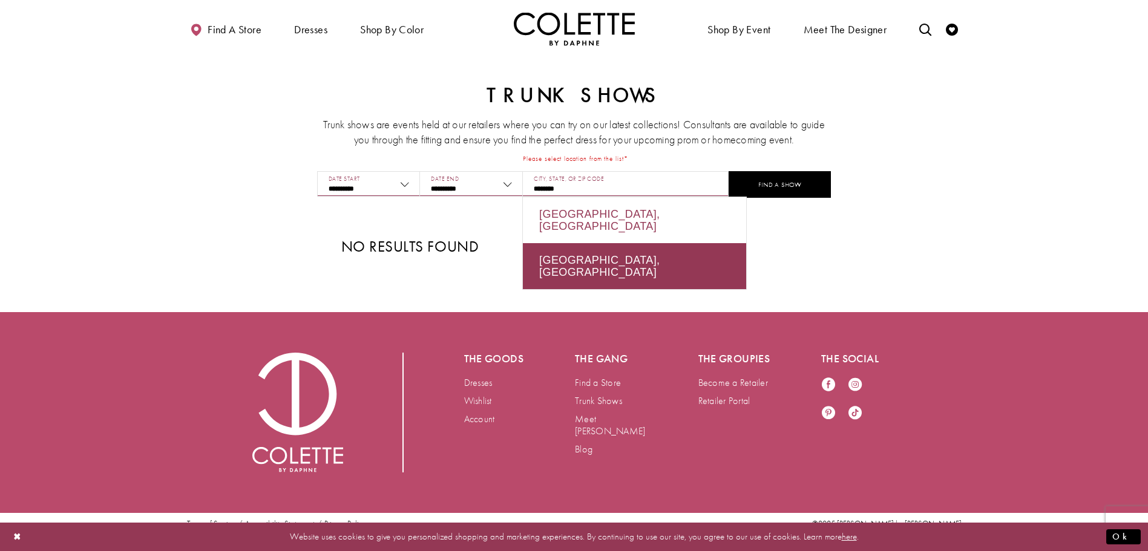
click at [624, 218] on div "Manitoba, Canada" at bounding box center [634, 220] width 223 height 46
type input "**********"
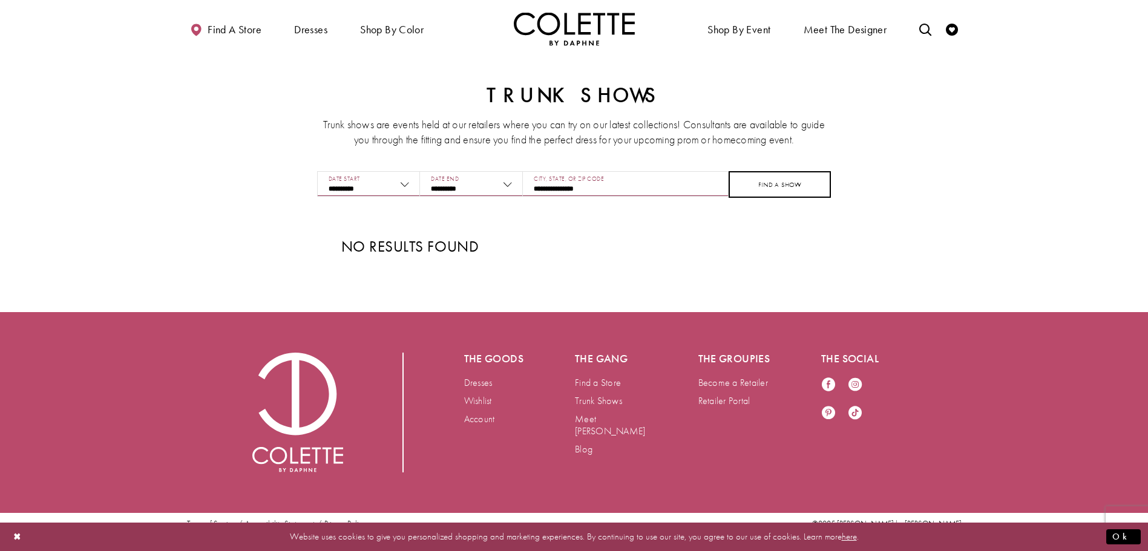
click at [773, 182] on button "FIND A SHOW" at bounding box center [779, 184] width 103 height 27
click at [584, 443] on link "Blog" at bounding box center [584, 449] width 18 height 13
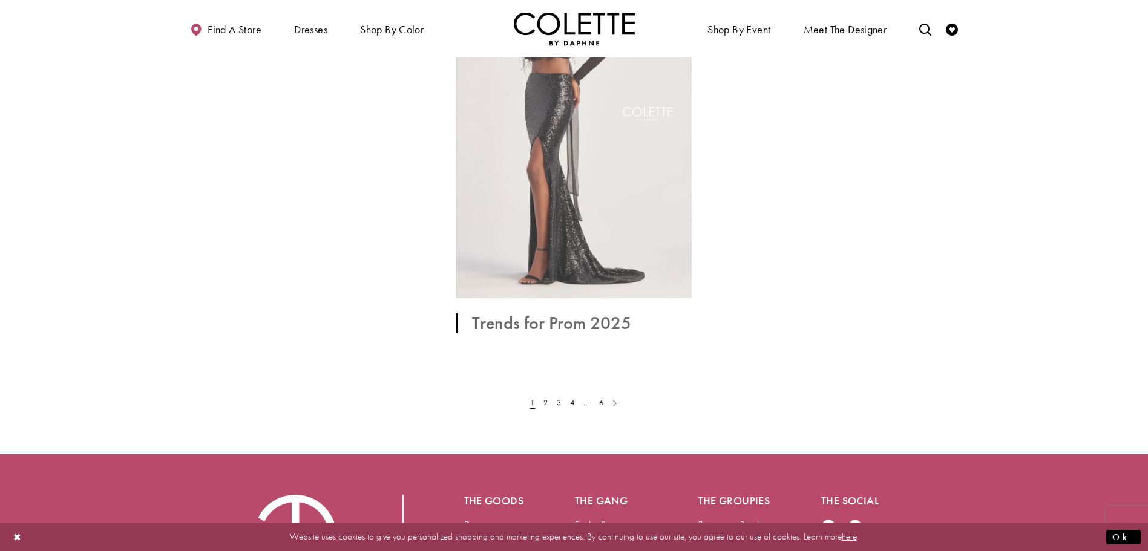
scroll to position [2098, 0]
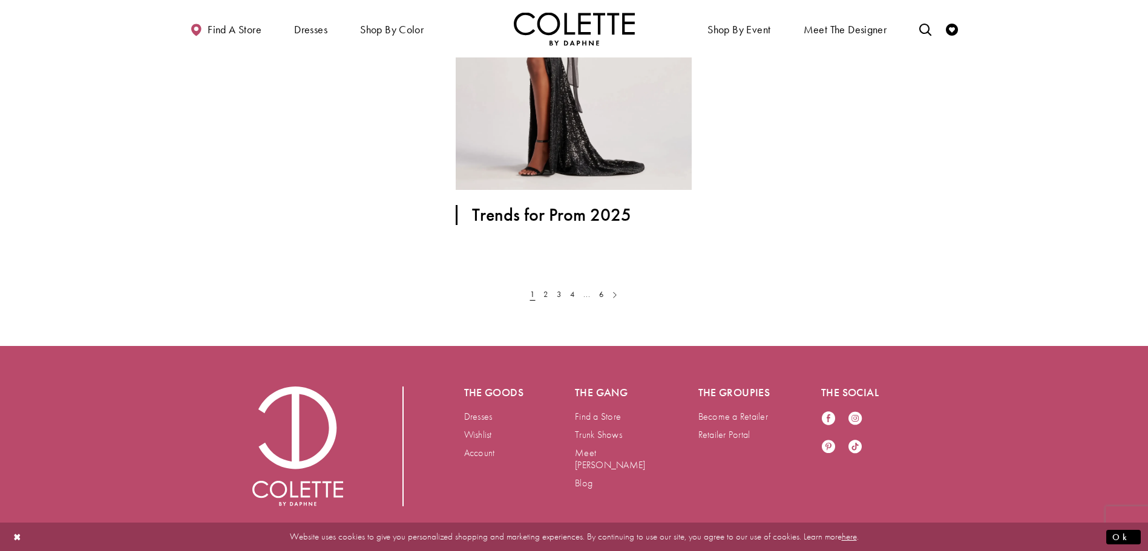
click at [613, 294] on link "Next Page" at bounding box center [615, 294] width 7 height 11
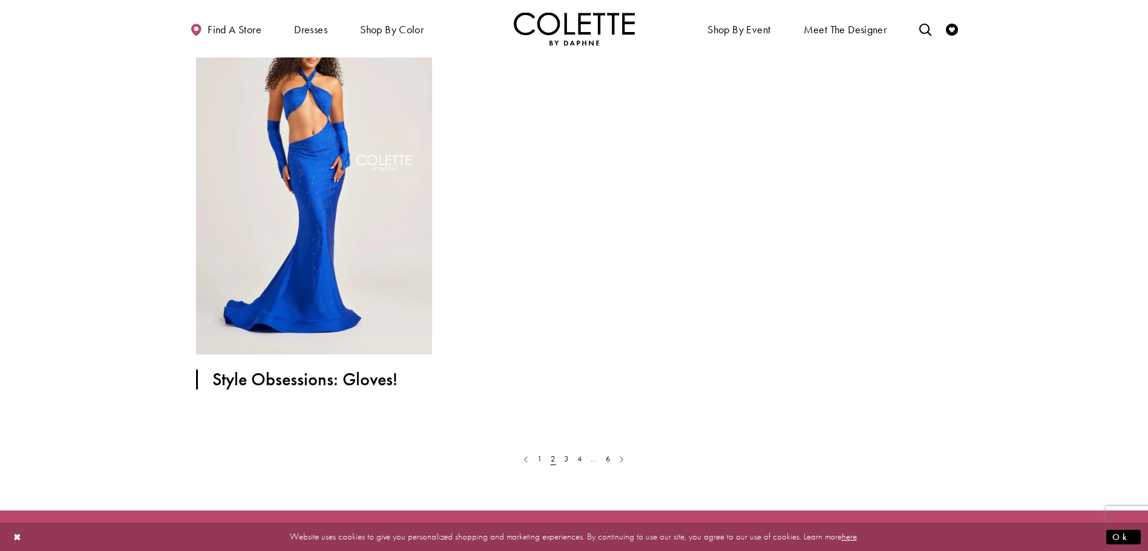
scroll to position [1936, 0]
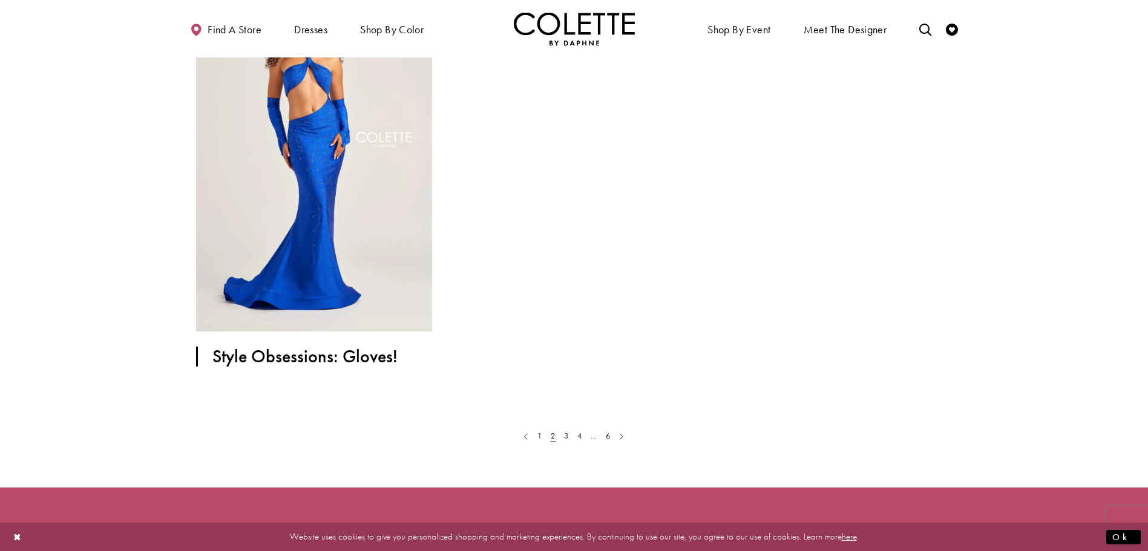
click at [623, 436] on link "Next Page" at bounding box center [621, 436] width 7 height 11
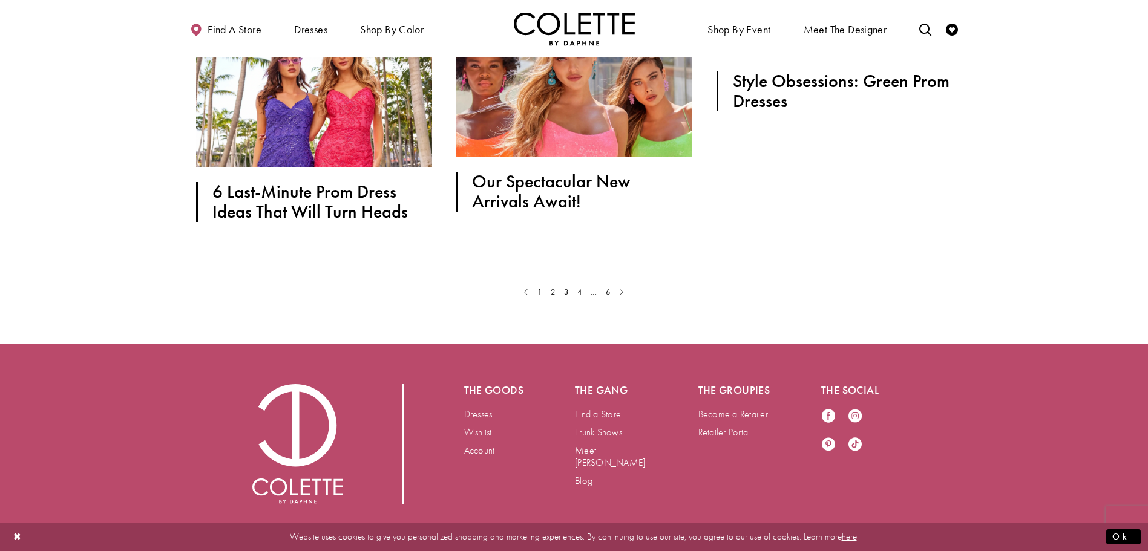
scroll to position [1258, 0]
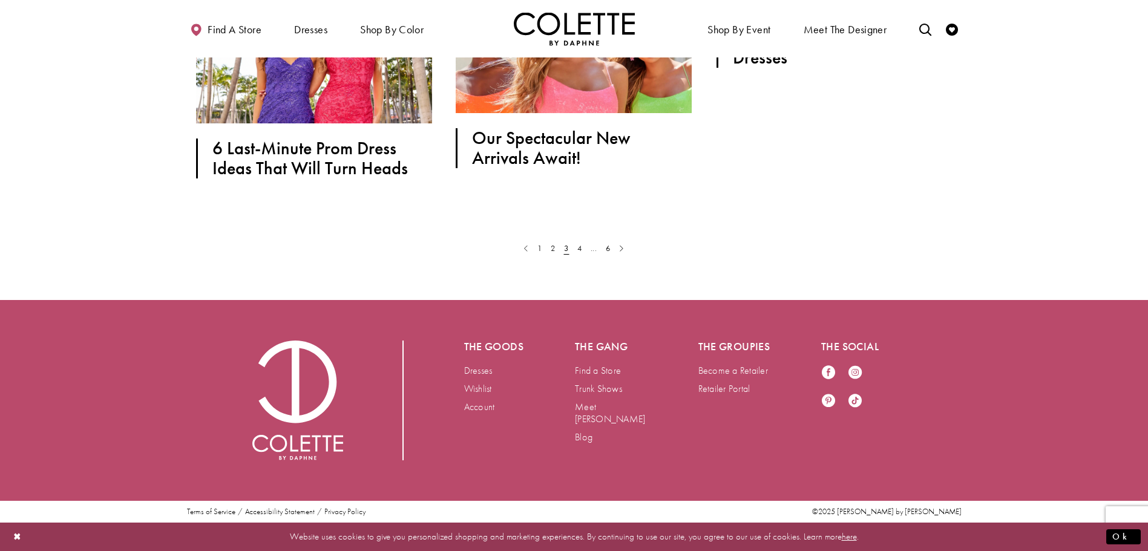
click at [621, 247] on link "Next Page" at bounding box center [621, 248] width 7 height 11
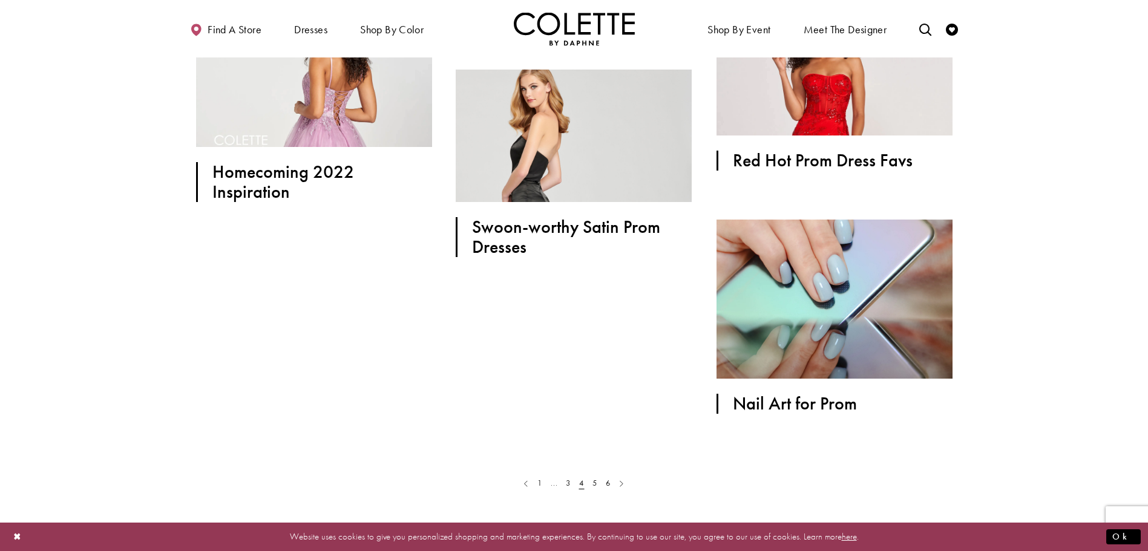
scroll to position [968, 0]
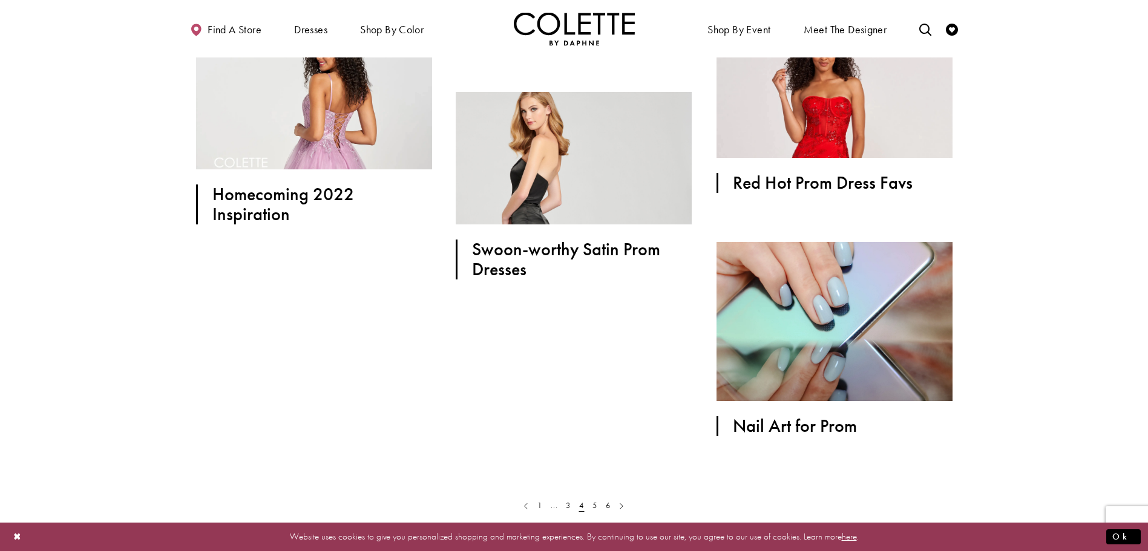
click at [621, 509] on link "Next Page" at bounding box center [621, 505] width 7 height 11
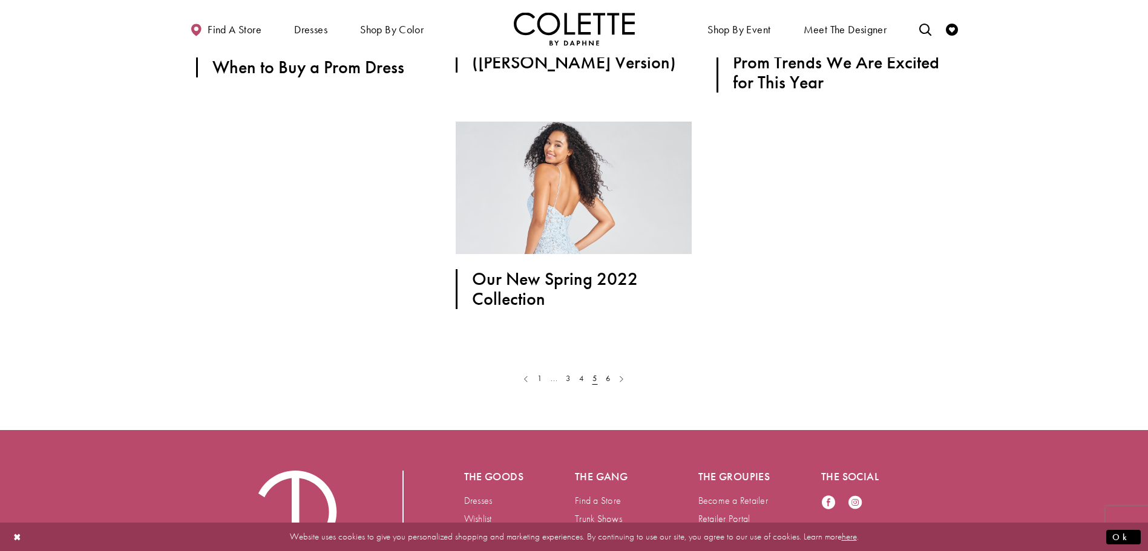
scroll to position [917, 0]
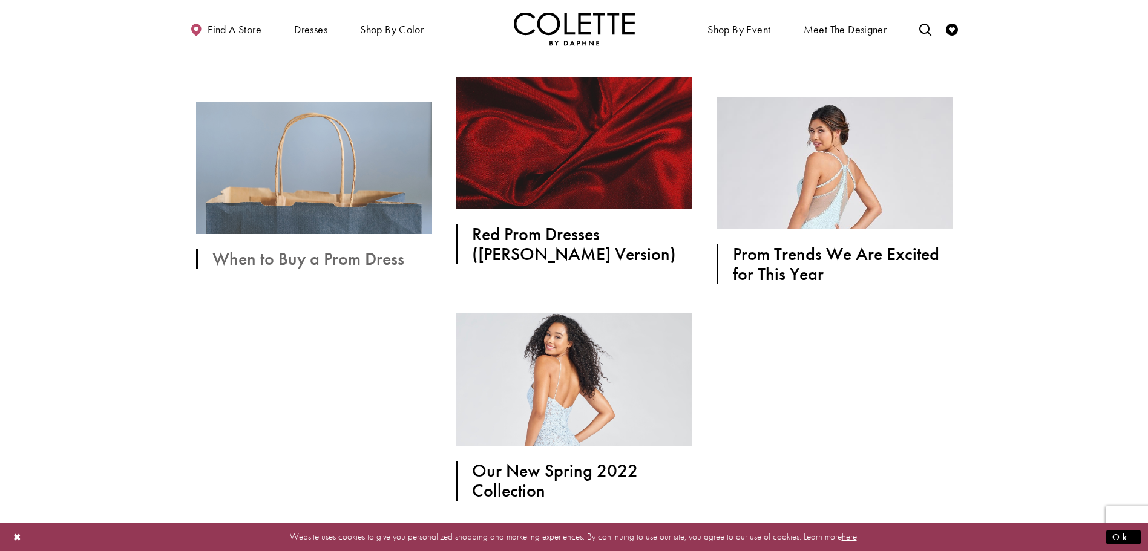
click at [306, 263] on h2 "When to Buy a Prom Dress" at bounding box center [320, 259] width 217 height 20
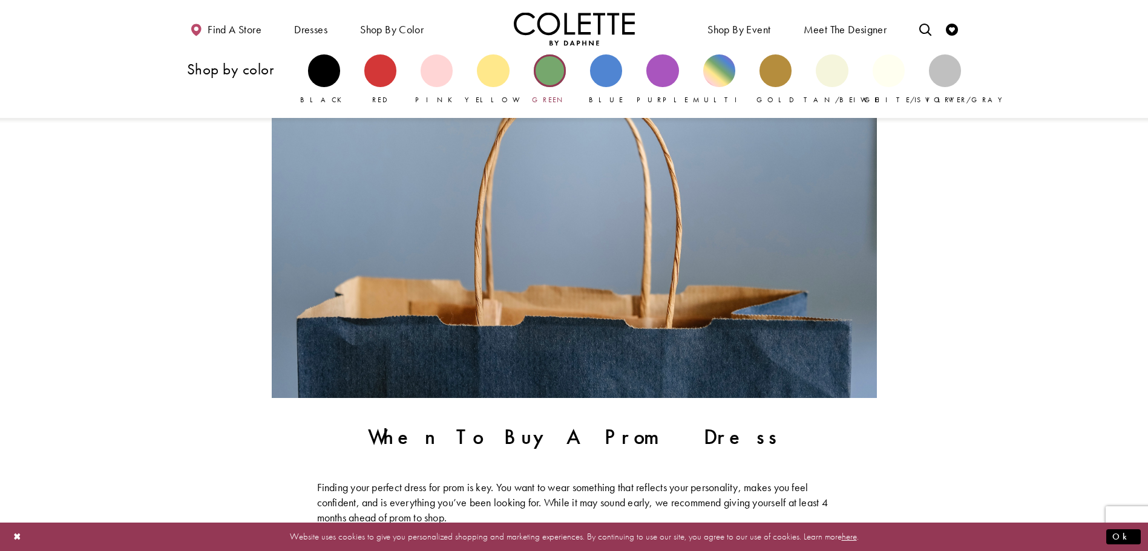
click at [560, 76] on div "Primary block" at bounding box center [550, 70] width 32 height 32
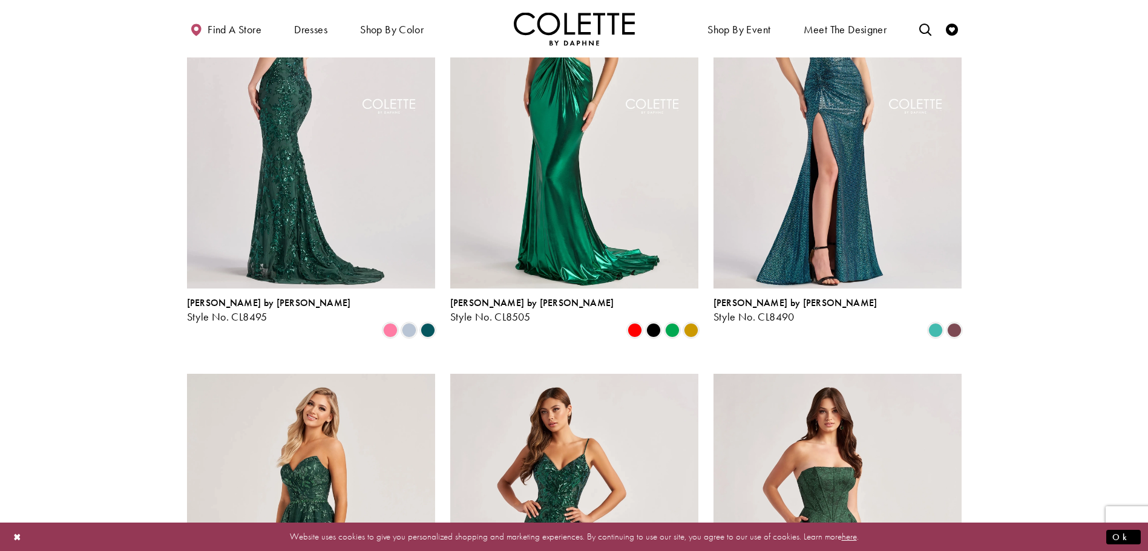
scroll to position [1291, 0]
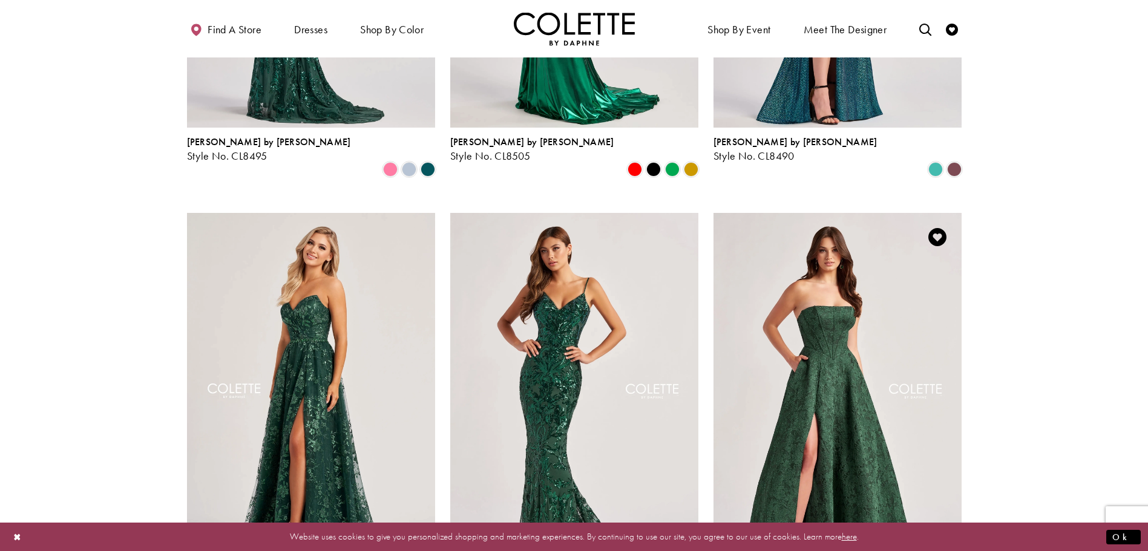
click at [843, 255] on img "Visit Colette by Daphne Style No. CL8675 Page" at bounding box center [837, 393] width 248 height 361
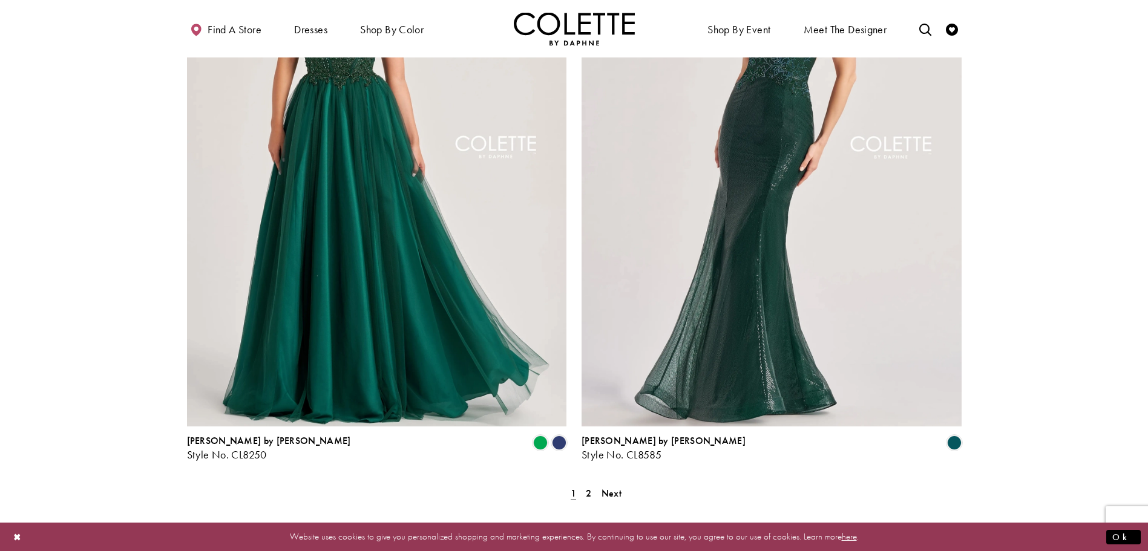
scroll to position [2259, 0]
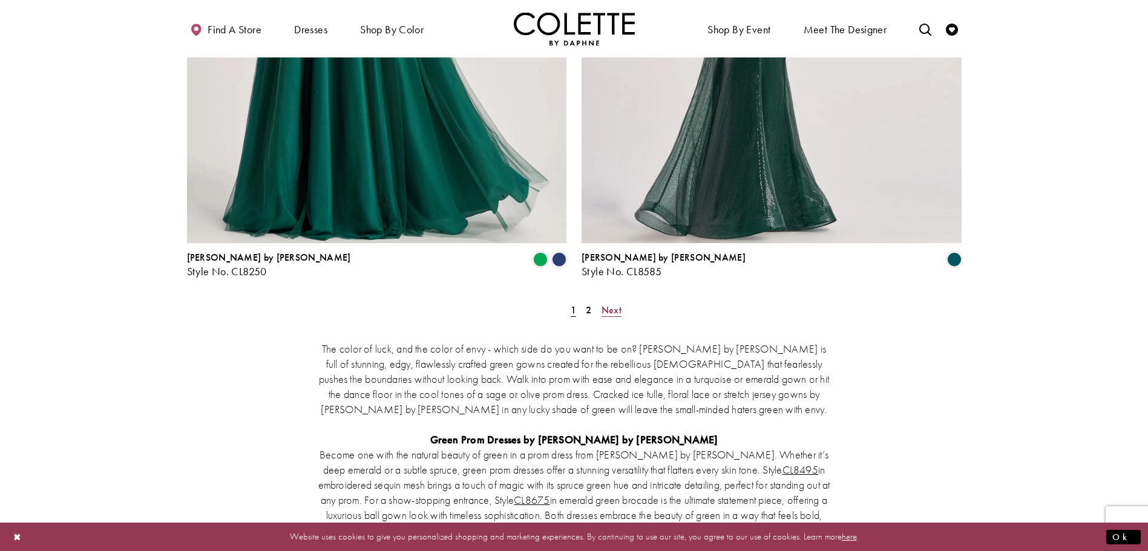
click at [608, 304] on span "Next" at bounding box center [611, 310] width 20 height 13
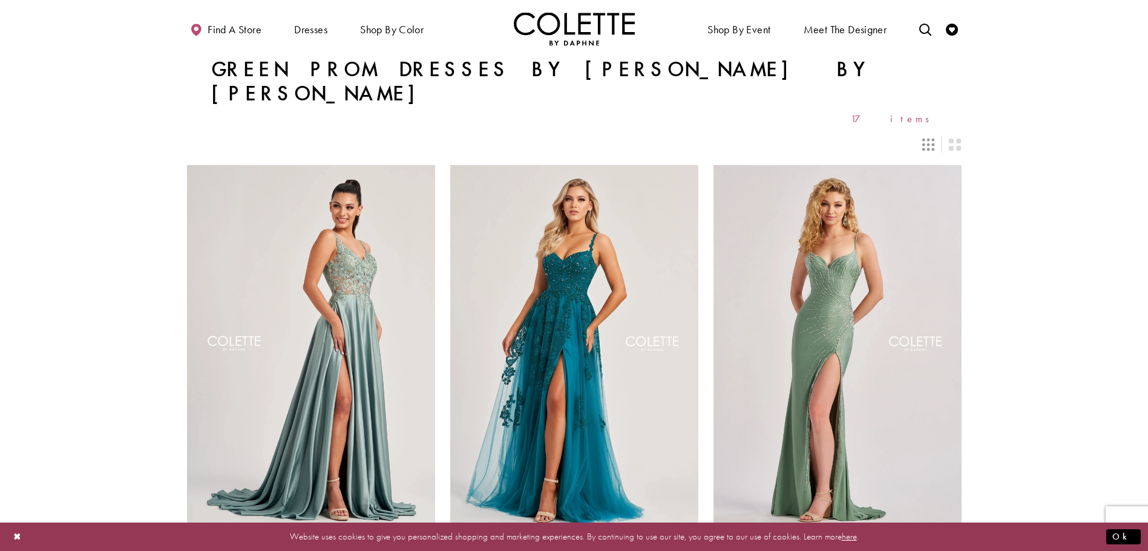
click at [925, 139] on icon "Switch layout to 3 columns" at bounding box center [928, 145] width 12 height 12
click at [956, 139] on icon "Switch layout to 2 columns" at bounding box center [955, 145] width 12 height 12
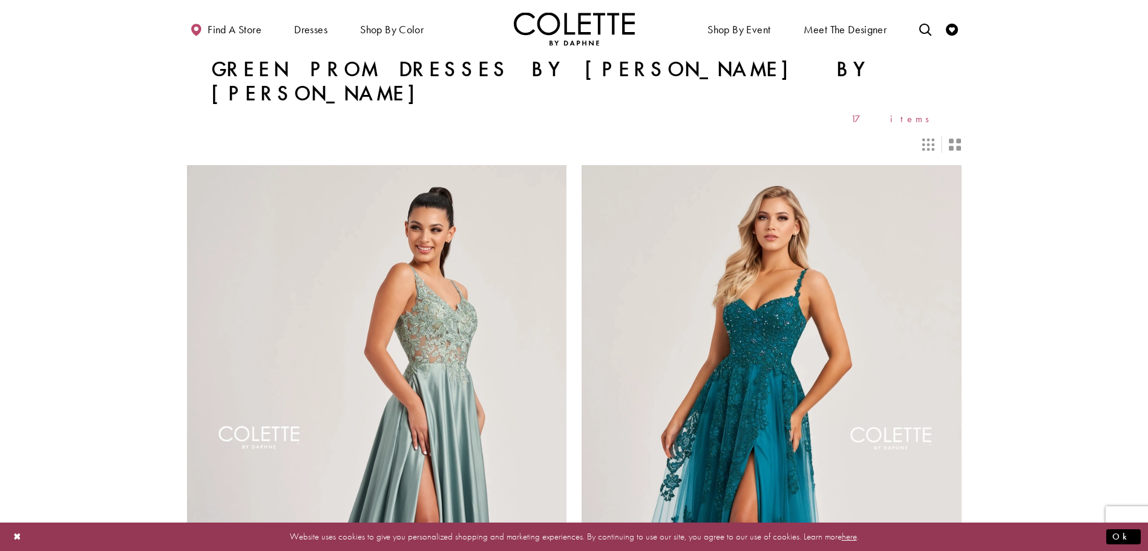
click at [931, 139] on icon "Switch layout to 3 columns" at bounding box center [928, 145] width 12 height 12
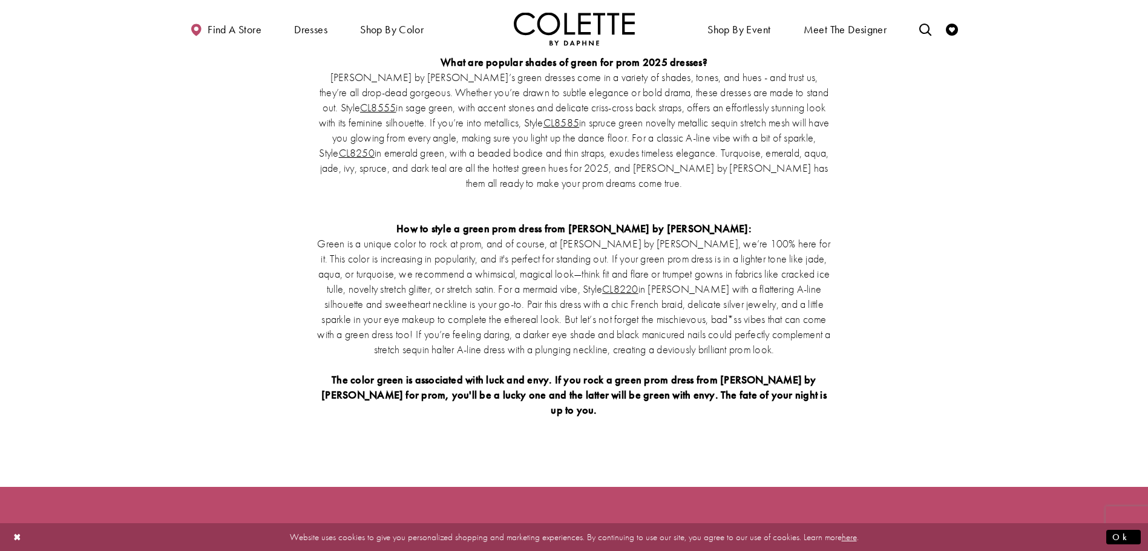
scroll to position [911, 0]
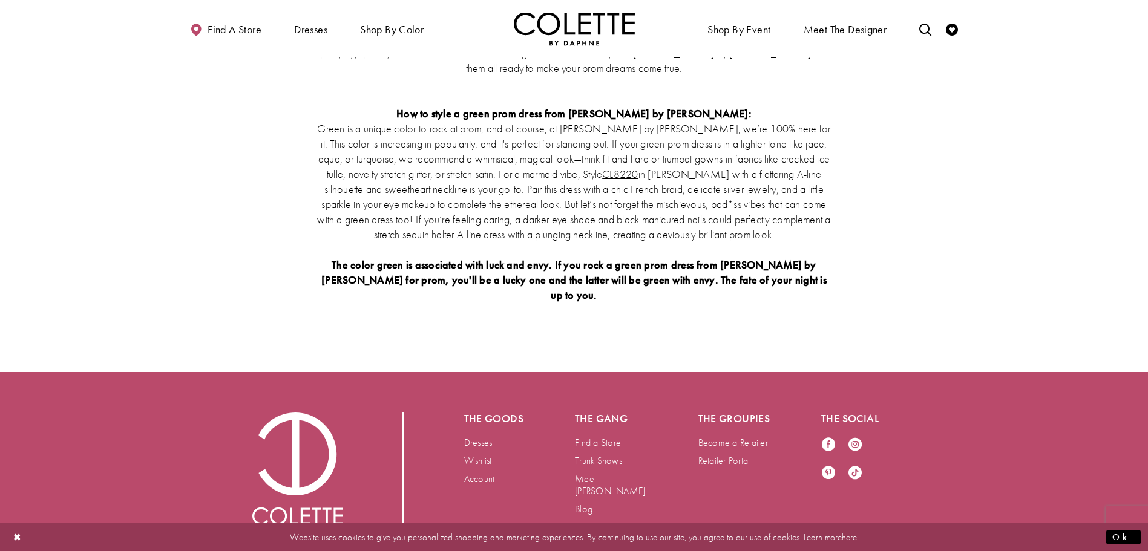
click at [707, 454] on link "Retailer Portal" at bounding box center [724, 460] width 52 height 13
click at [473, 473] on link "Account" at bounding box center [479, 479] width 31 height 13
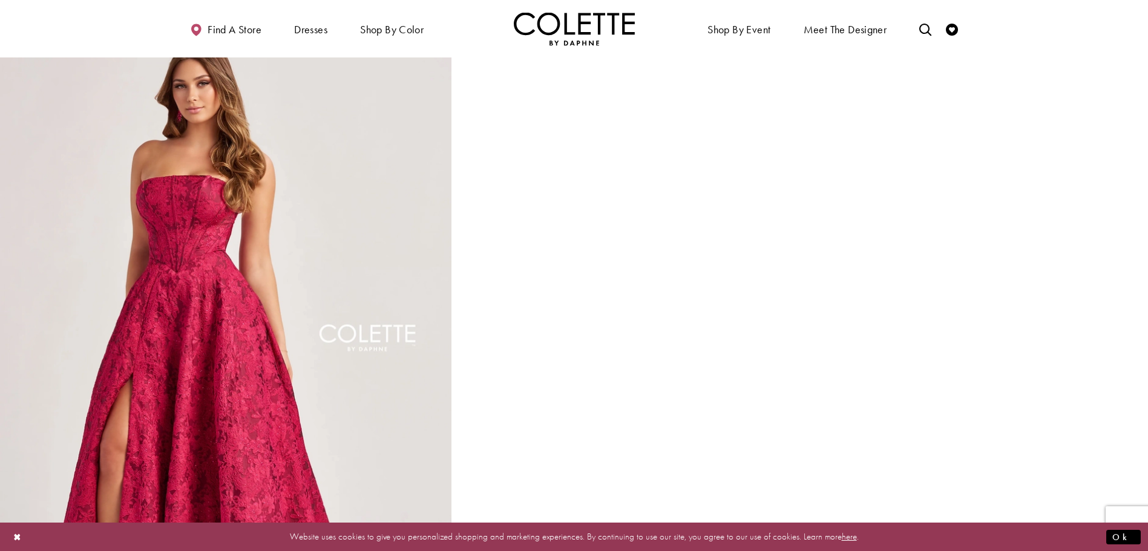
scroll to position [1452, 0]
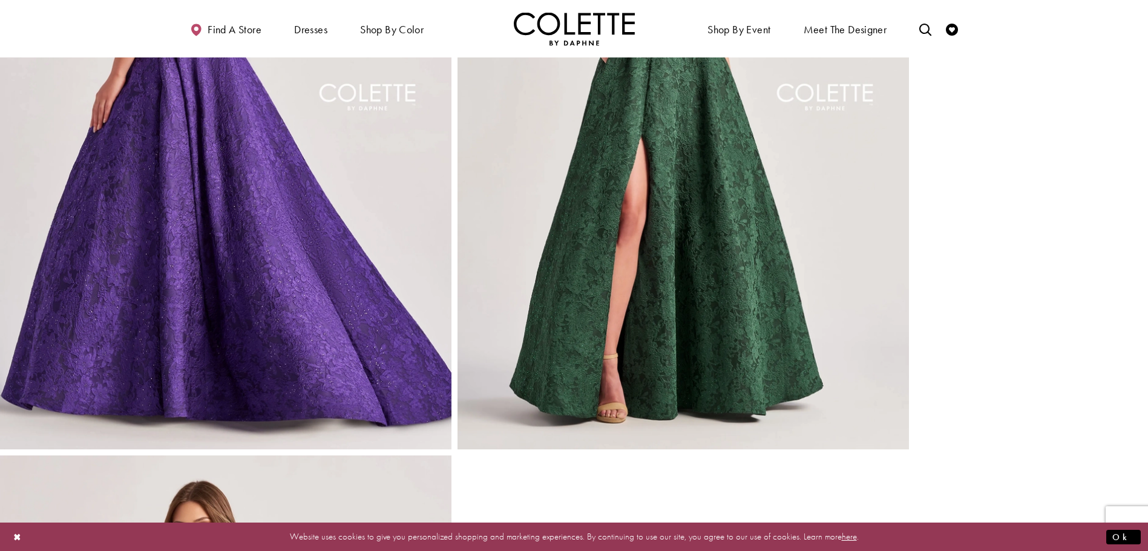
click at [719, 329] on img "Full size Style CL8675 Colette by Daphne #3 Emerald frontface vertical picture" at bounding box center [682, 111] width 451 height 677
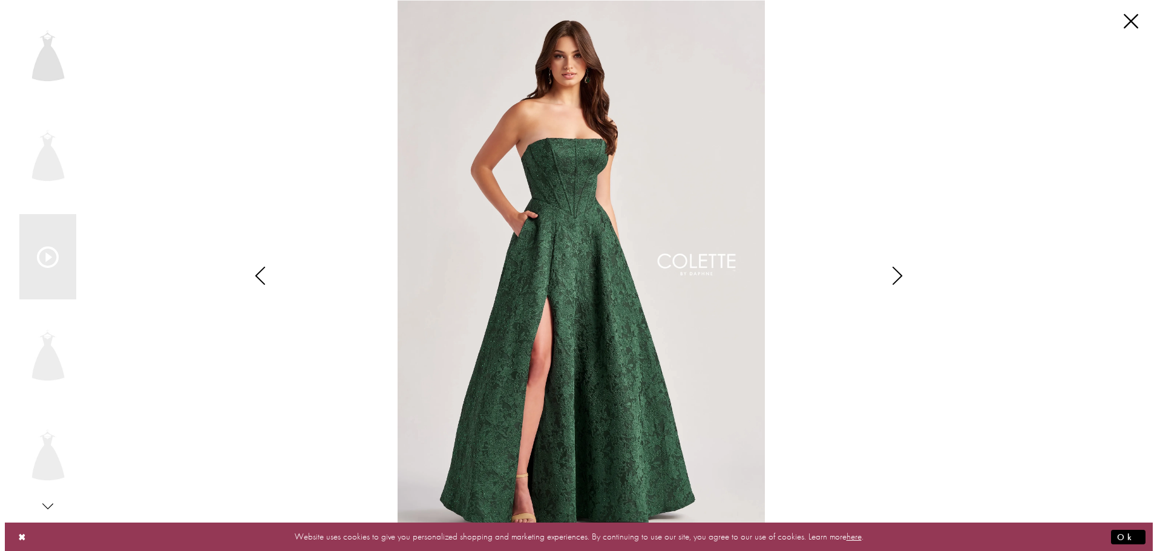
scroll to position [975, 0]
